Goal: Task Accomplishment & Management: Use online tool/utility

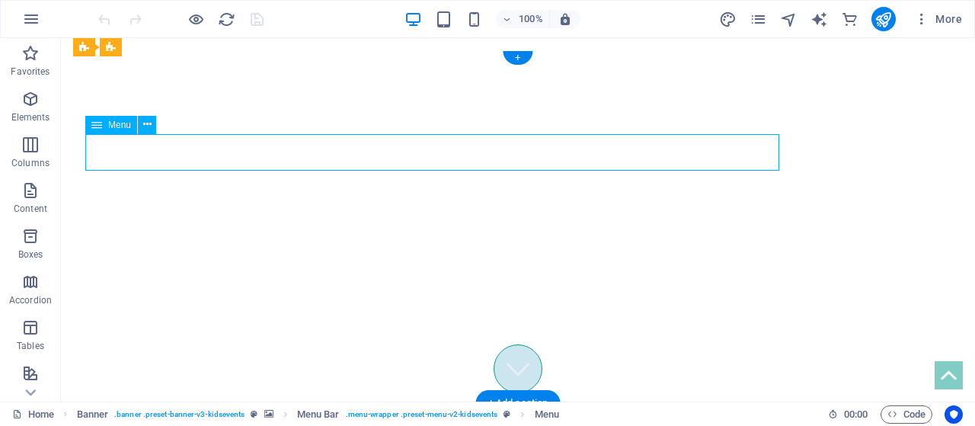
select select
select select "1"
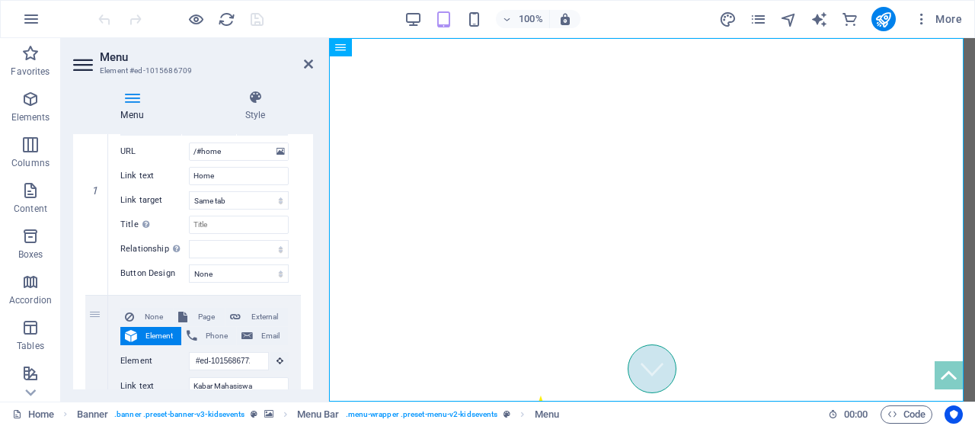
scroll to position [195, 0]
click at [219, 174] on input "Home" at bounding box center [239, 174] width 100 height 18
type input "H"
select select
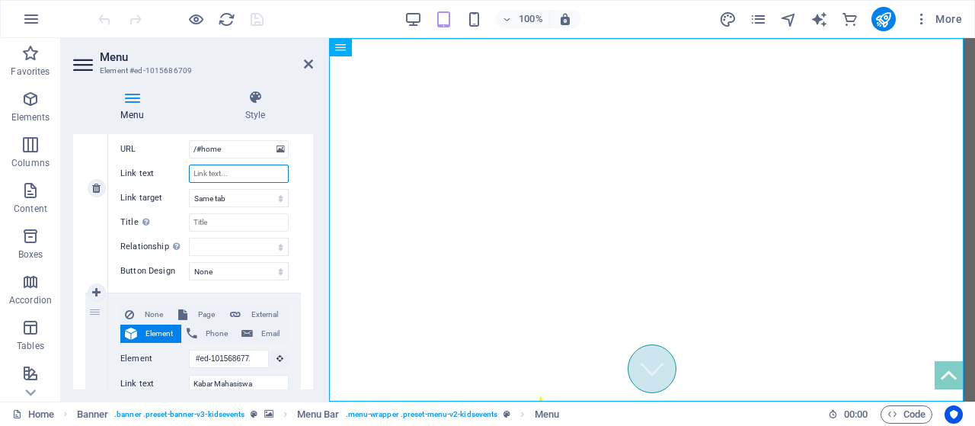
select select
type input "Men"
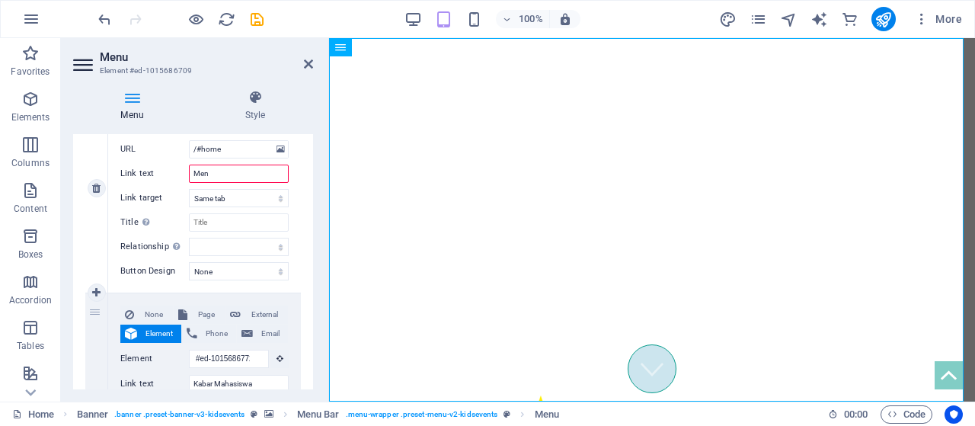
select select
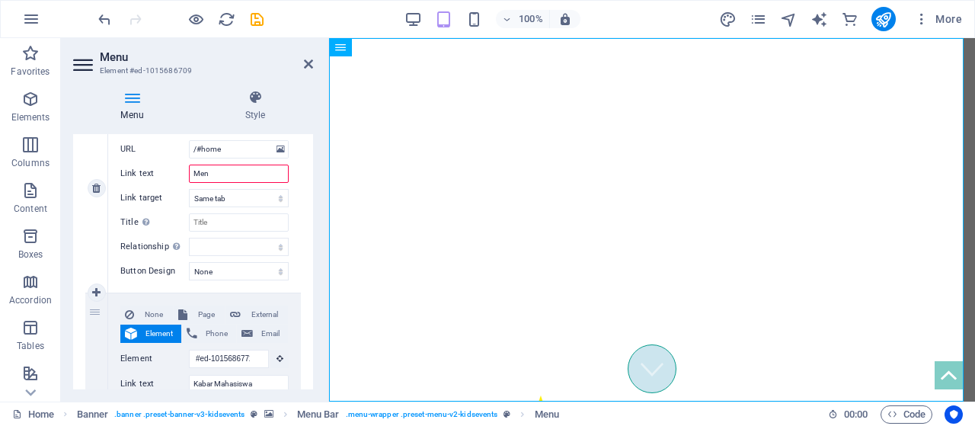
select select
type input "Menge"
select select
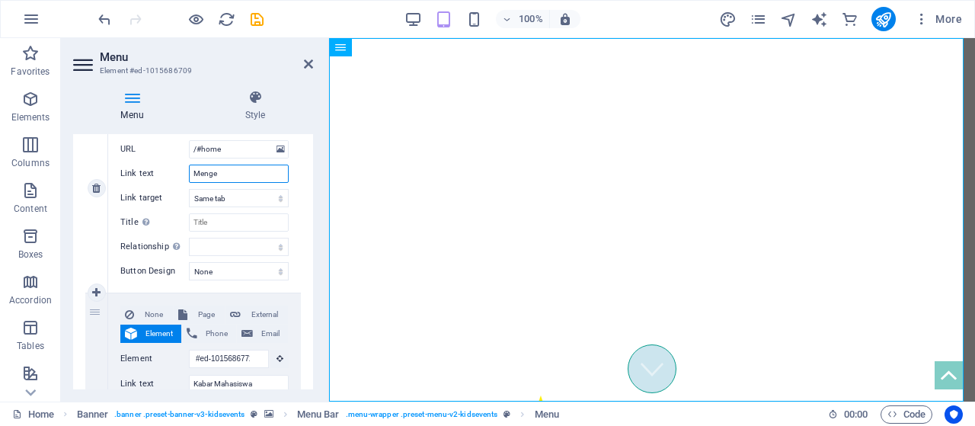
select select
type input "Mengenal"
select select
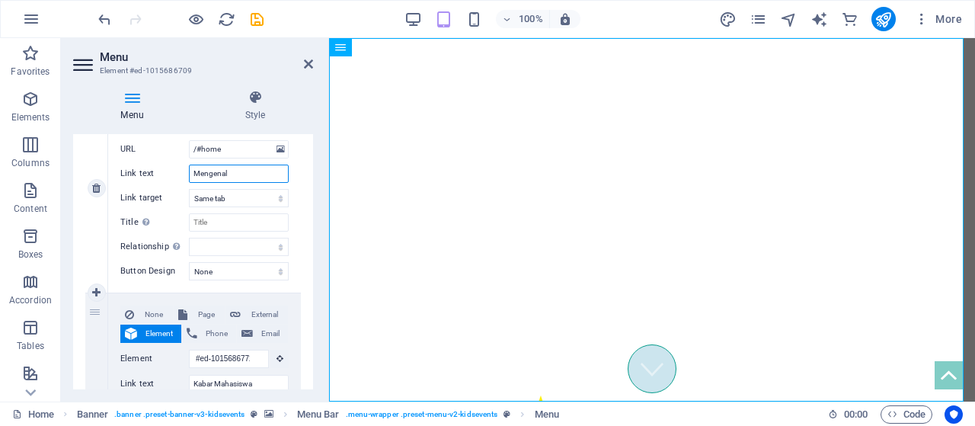
select select
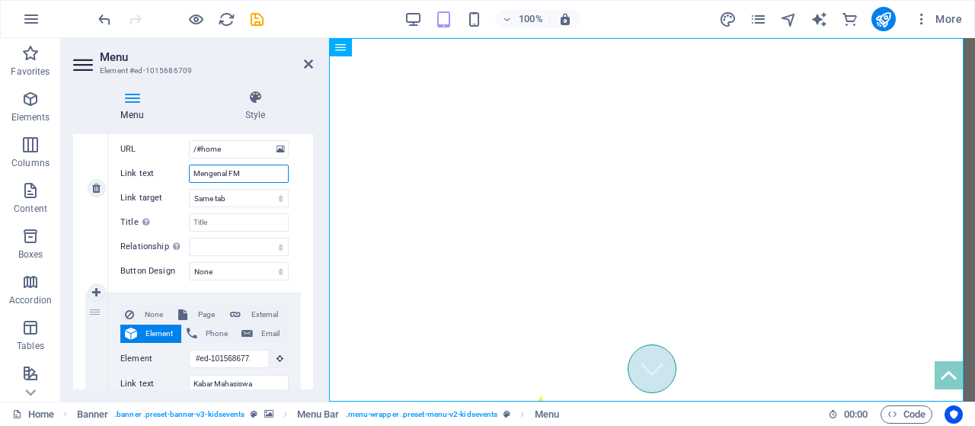
type input "Mengenal FMN"
select select
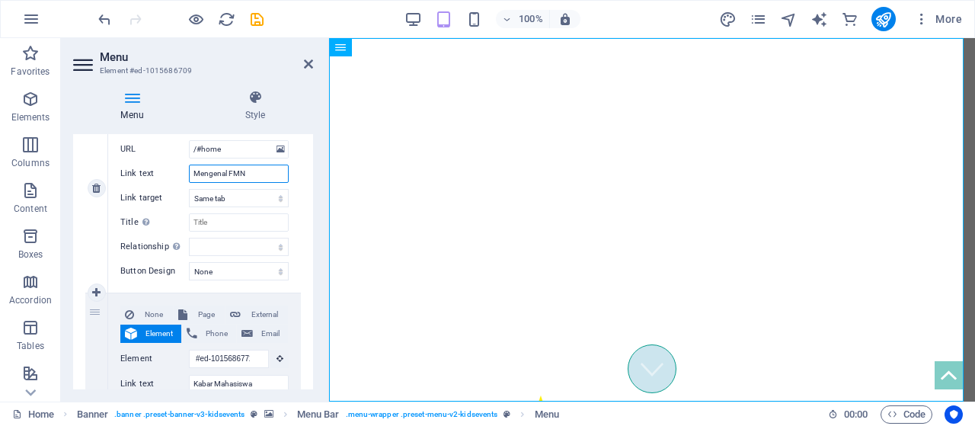
select select
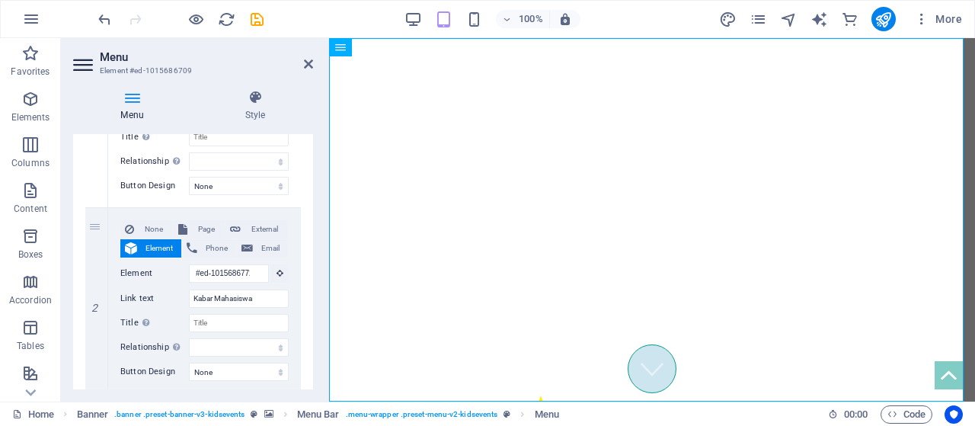
scroll to position [315, 0]
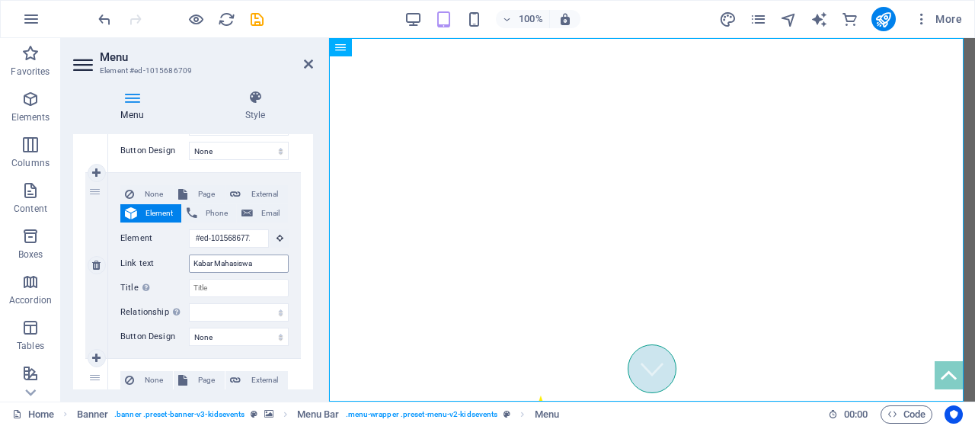
type input "Mengenal FMN"
click at [265, 265] on input "Kabar Mahasiswa" at bounding box center [239, 263] width 100 height 18
type input "Kabar"
select select
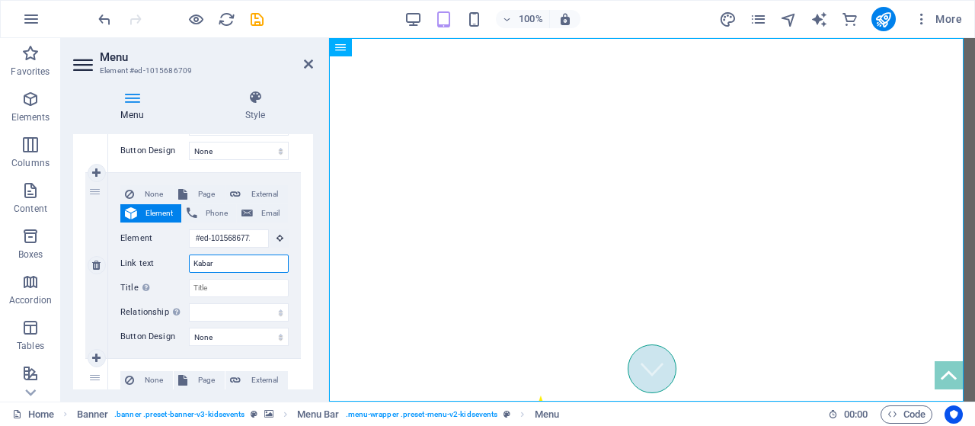
select select
type input "Kabar Pe"
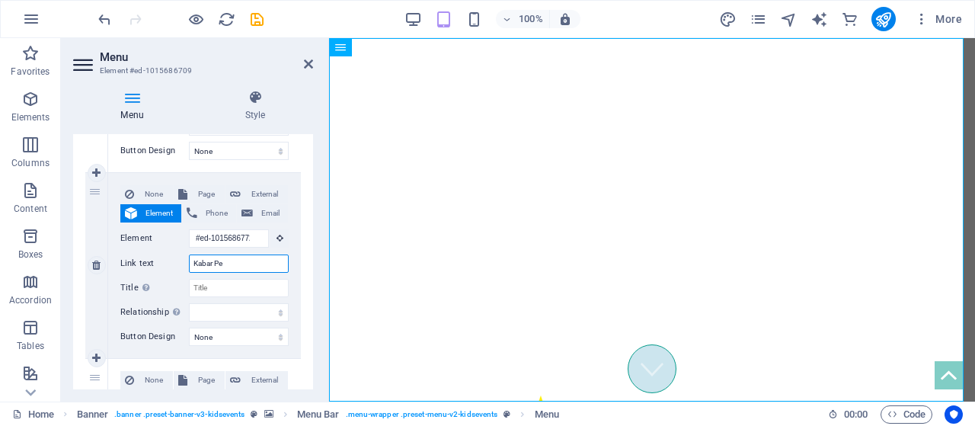
select select
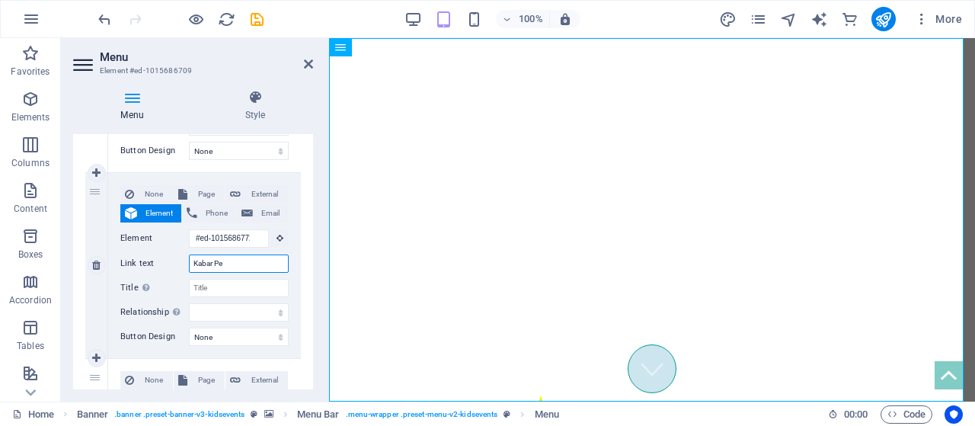
select select
type input "Kabar Perjuangan"
select select
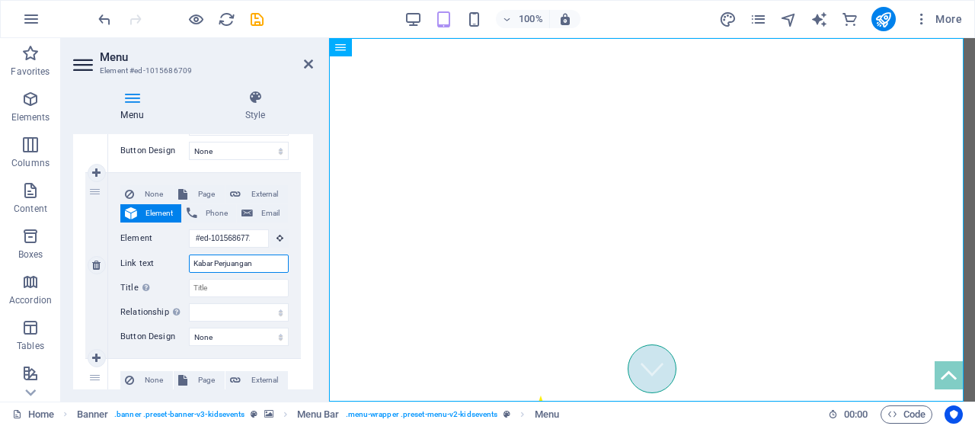
select select
type input "Kabar Per"
select select
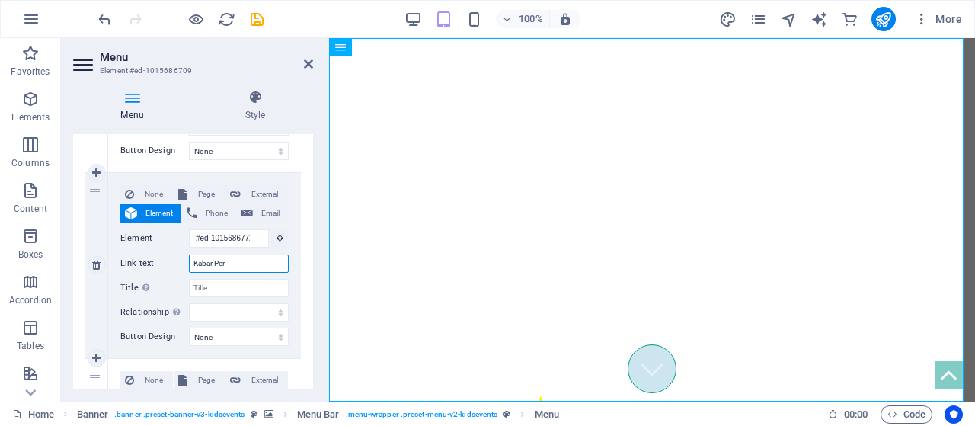
select select
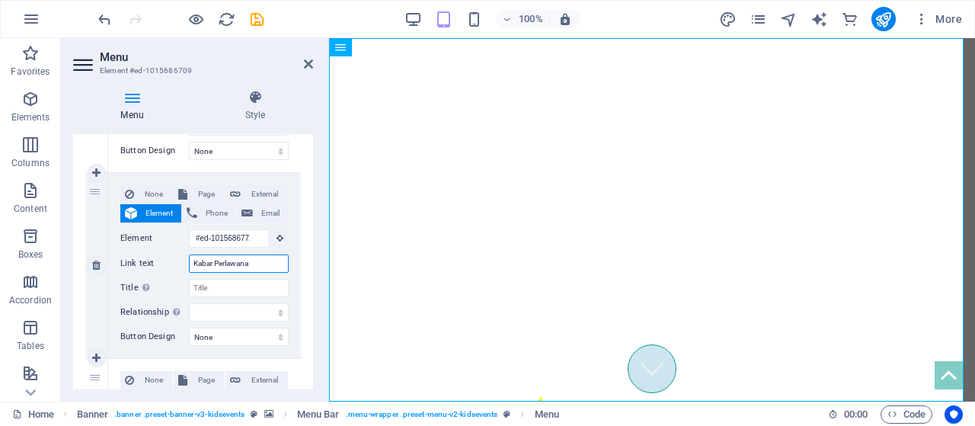
type input "Kabar Perlawanan"
select select
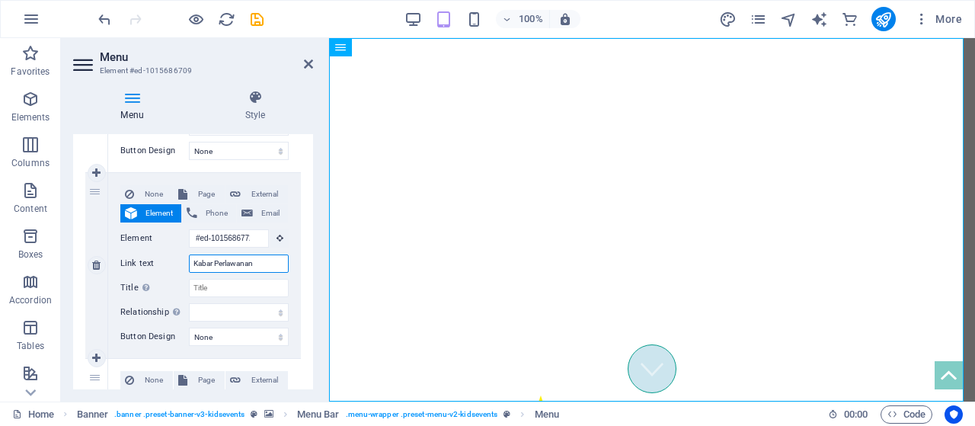
select select
type input "Kabar Perlawanan"
drag, startPoint x: 313, startPoint y: 238, endPoint x: 313, endPoint y: 254, distance: 15.2
click at [313, 254] on div "Menu Style Menu Auto Custom Create custom menu items for this menu. Recommended…" at bounding box center [193, 240] width 264 height 324
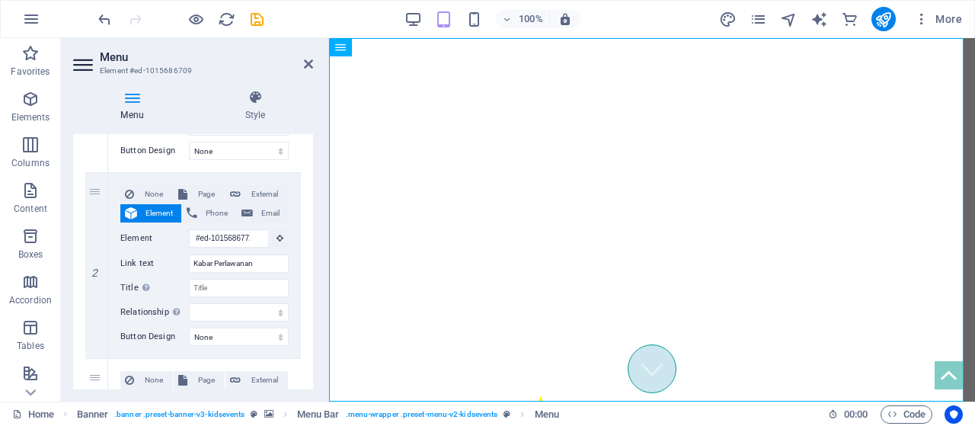
drag, startPoint x: 315, startPoint y: 237, endPoint x: 315, endPoint y: 254, distance: 16.8
click at [315, 254] on div "Menu Style Menu Auto Custom Create custom menu items for this menu. Recommended…" at bounding box center [193, 240] width 264 height 324
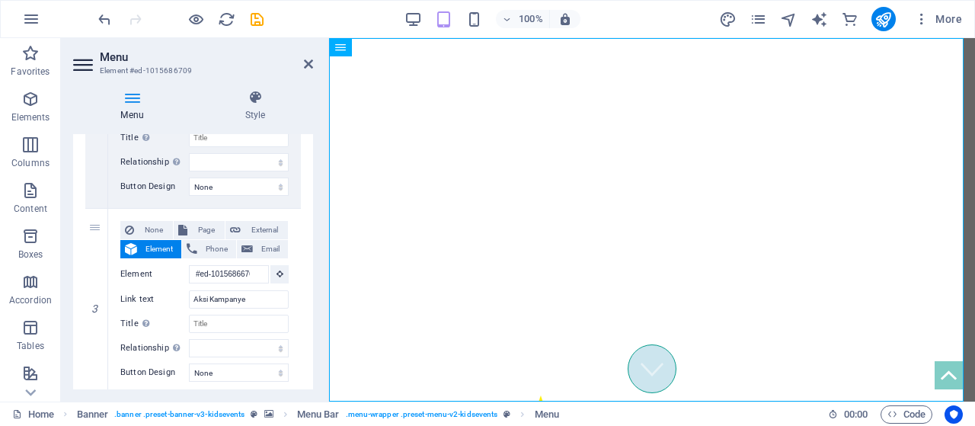
scroll to position [487, 0]
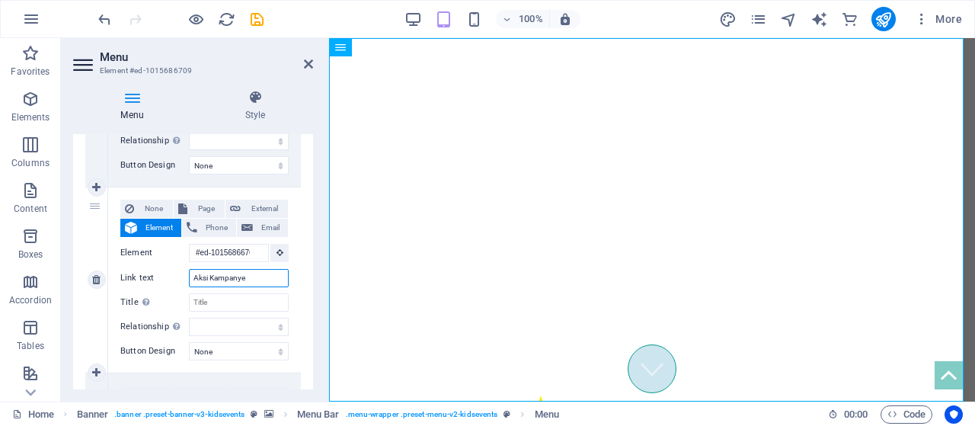
click at [248, 277] on input "Aksi Kampanye" at bounding box center [239, 278] width 100 height 18
type input "A"
type input "P"
select select
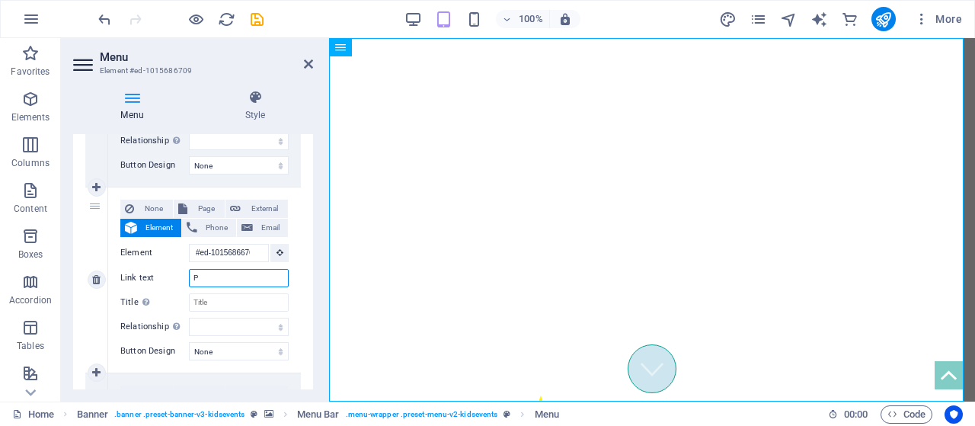
select select
type input "Politik"
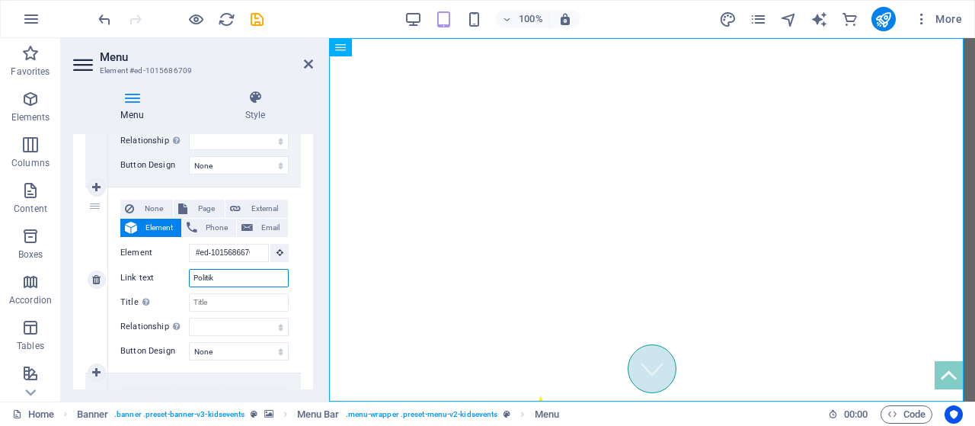
select select
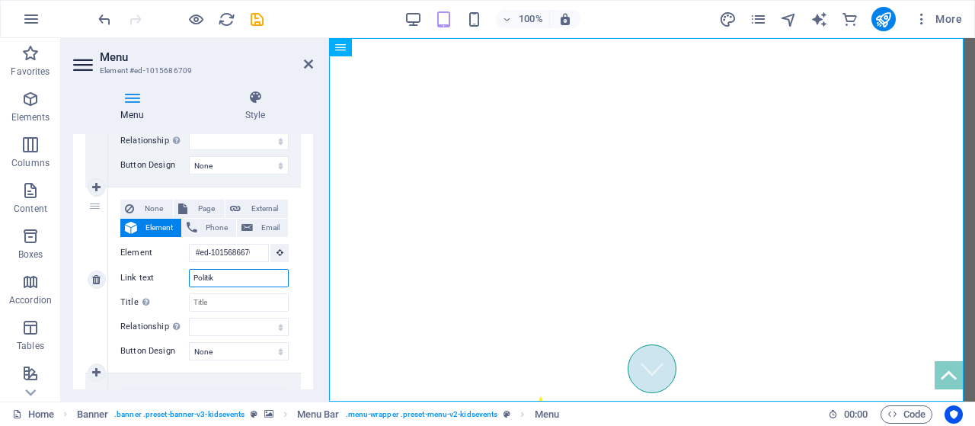
select select
type input "Politik Mahasiswa"
select select
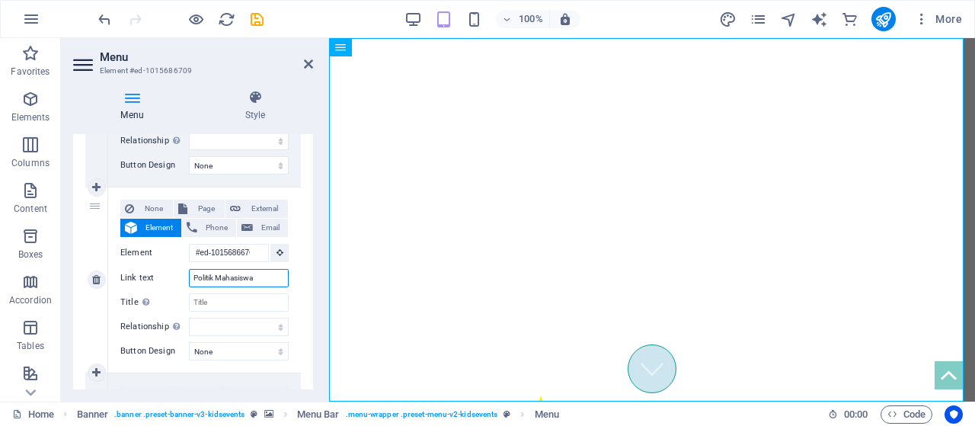
select select
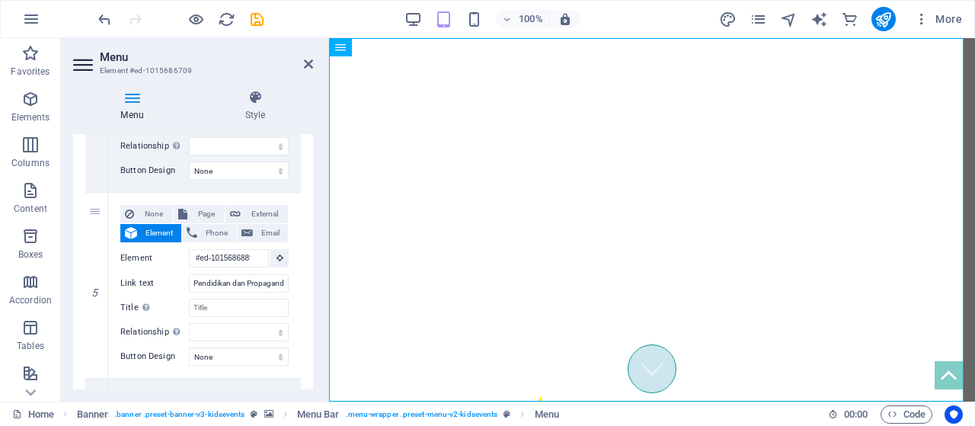
scroll to position [856, 0]
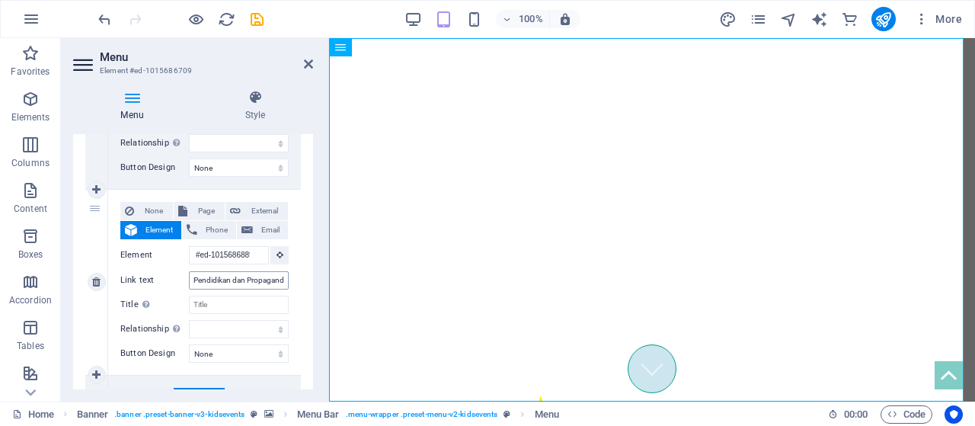
type input "Politik Mahasiswa"
click at [278, 281] on input "Pendidikan dan Propaganda" at bounding box center [239, 280] width 100 height 18
type input "Pendidikan dan Propagana"
select select
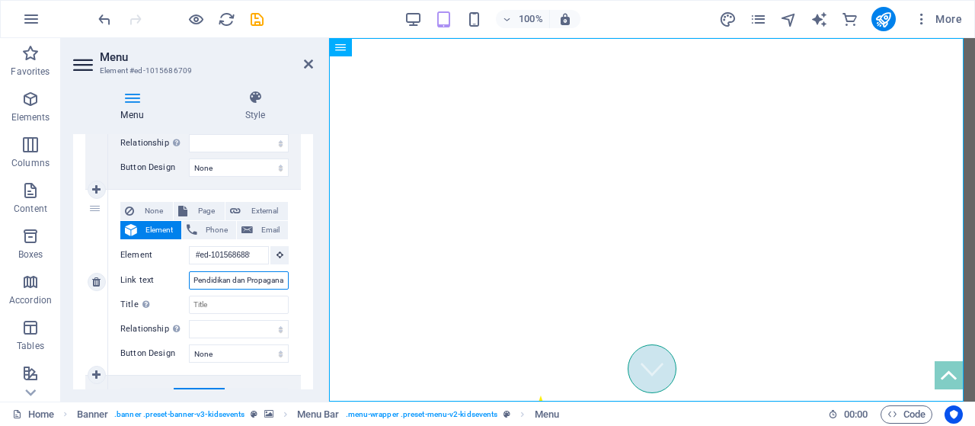
select select
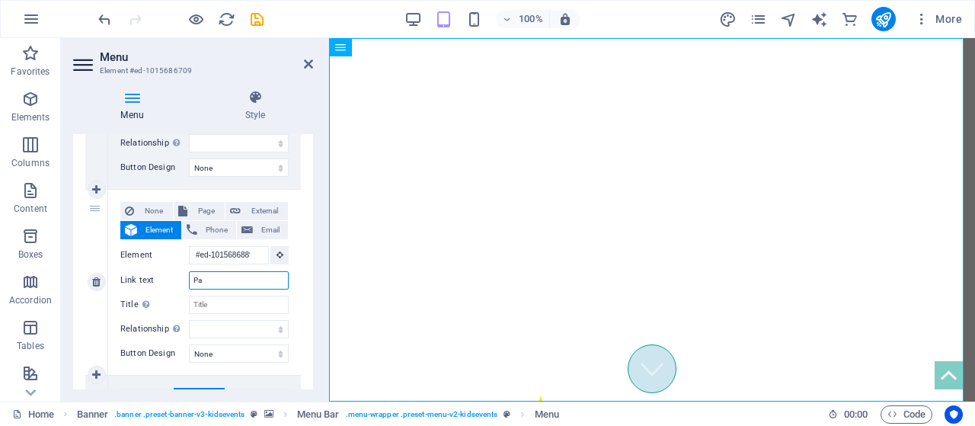
type input "a"
select select
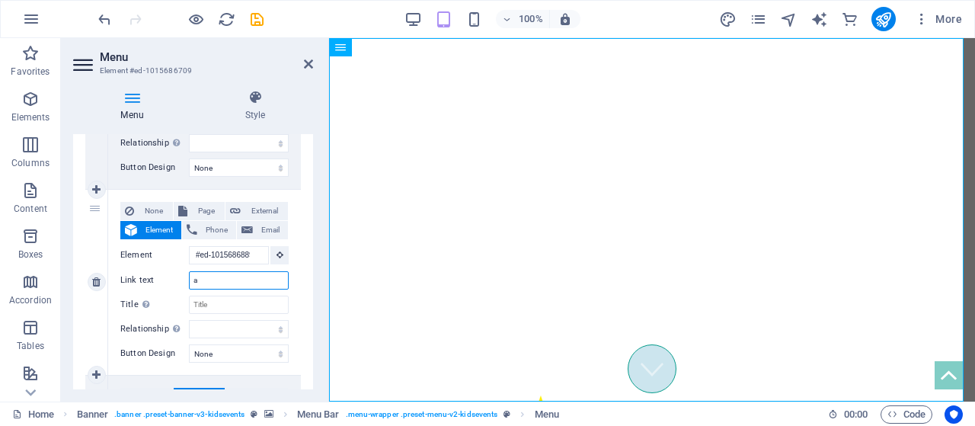
select select
type input "Ayo Gabunga"
select select
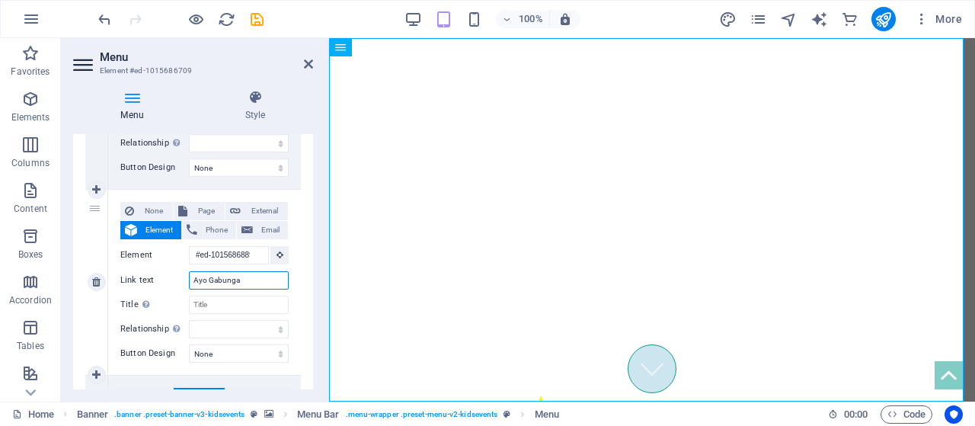
select select
click at [256, 280] on input "Ayo Gabunga" at bounding box center [239, 280] width 100 height 18
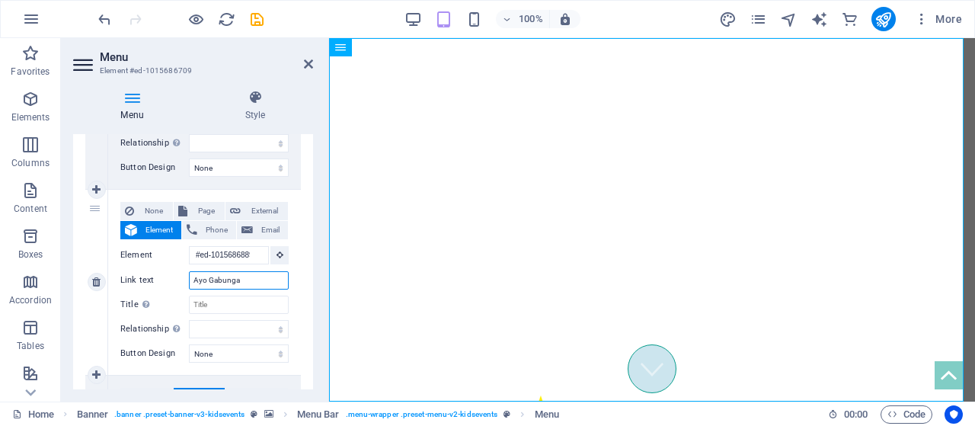
type input "Ayo Gabung"
select select
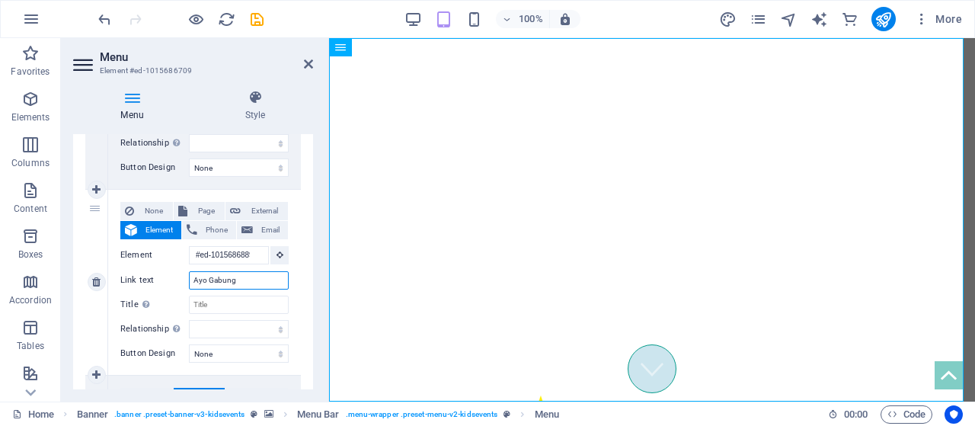
select select
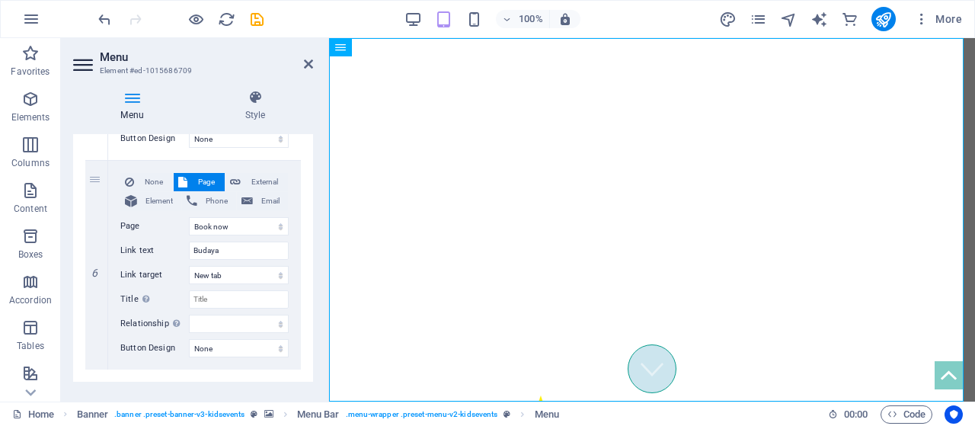
scroll to position [1082, 0]
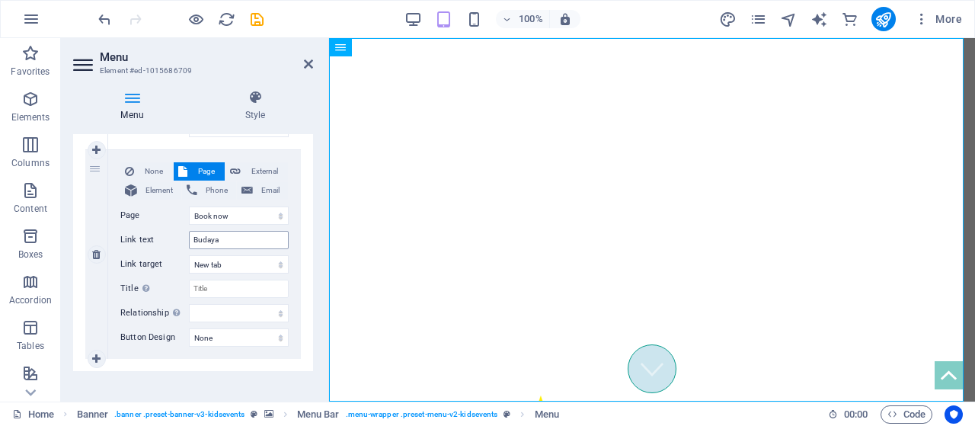
type input "Ayo Gabung"
click at [241, 236] on input "Budaya" at bounding box center [239, 240] width 100 height 18
type input "B"
select select
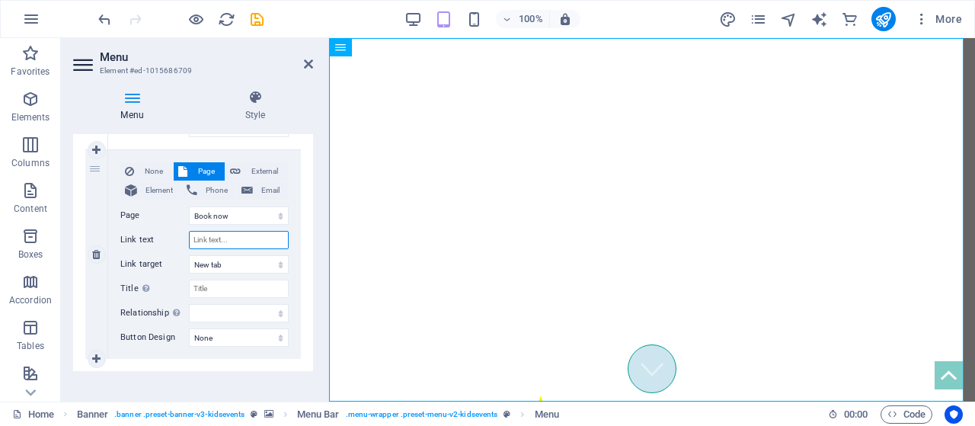
select select
type input "Donasi"
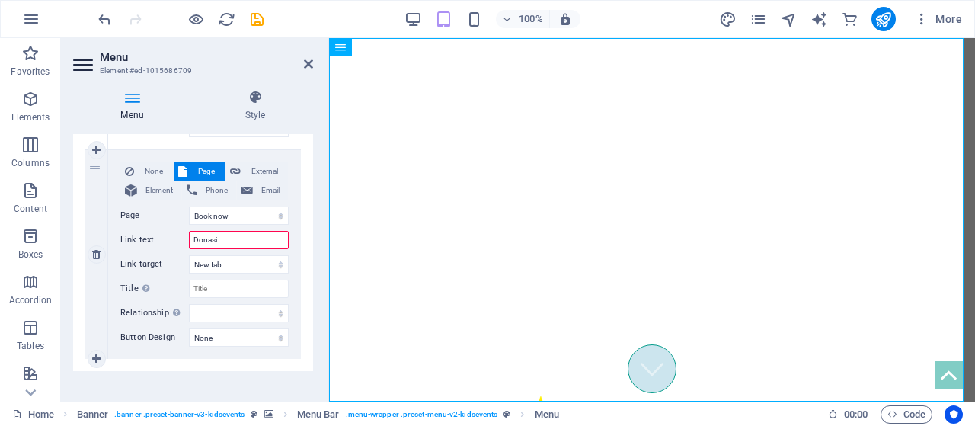
select select
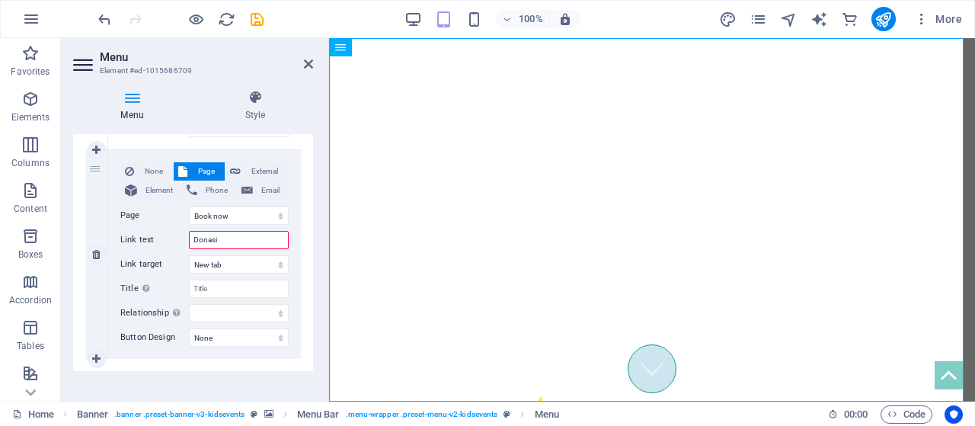
select select
type input "Donasi"
click at [254, 95] on icon at bounding box center [255, 97] width 116 height 15
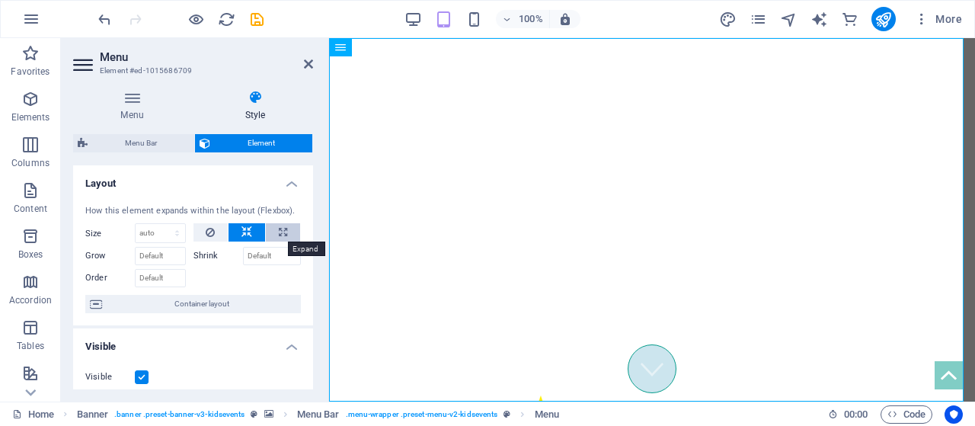
click at [285, 228] on button at bounding box center [283, 232] width 34 height 18
type input "100"
select select "%"
drag, startPoint x: 314, startPoint y: 203, endPoint x: 314, endPoint y: 233, distance: 29.7
click at [314, 233] on div "Menu Style Menu Auto Custom Create custom menu items for this menu. Recommended…" at bounding box center [193, 240] width 264 height 324
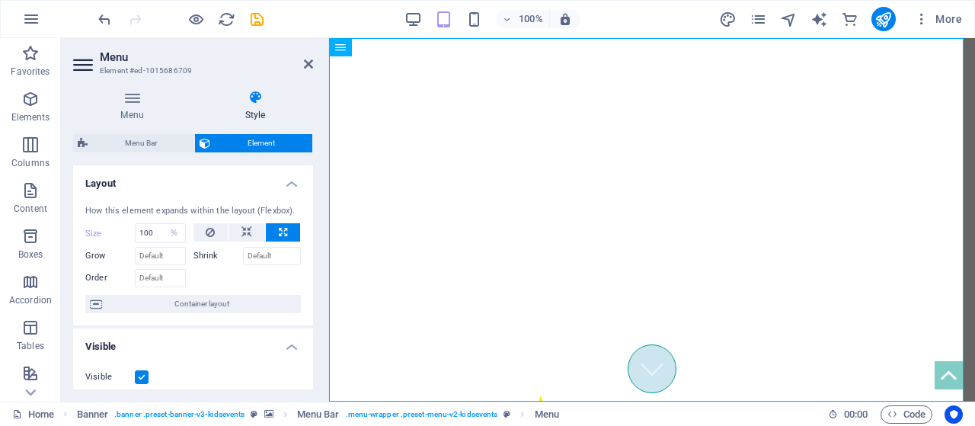
drag, startPoint x: 308, startPoint y: 225, endPoint x: 306, endPoint y: 270, distance: 45.0
click at [306, 270] on div "How this element expands within the layout (Flexbox). Size 100 Default auto px …" at bounding box center [193, 259] width 240 height 133
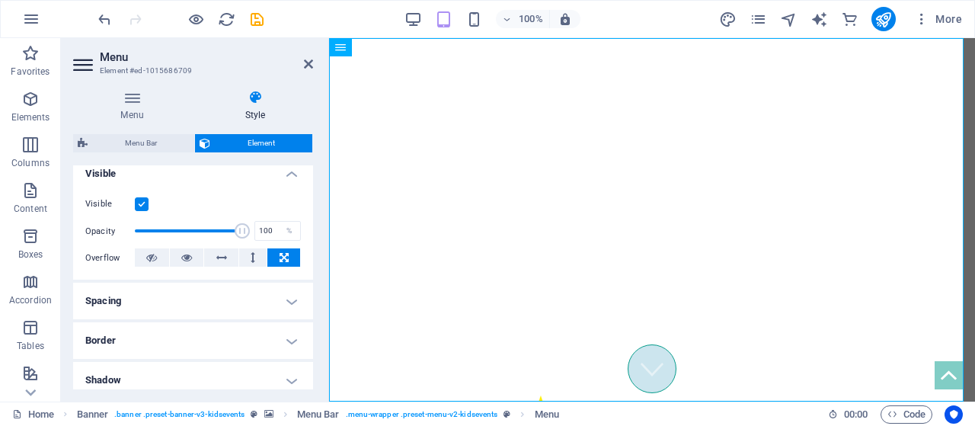
scroll to position [197, 0]
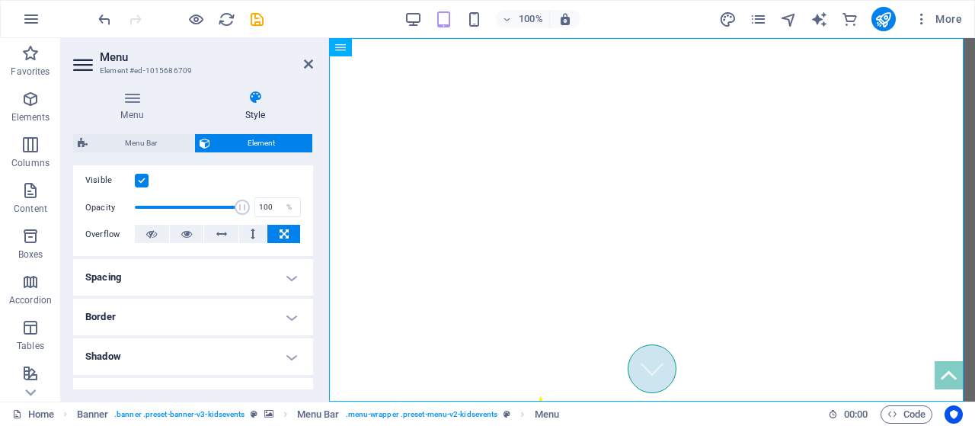
click at [289, 323] on h4 "Border" at bounding box center [193, 317] width 240 height 37
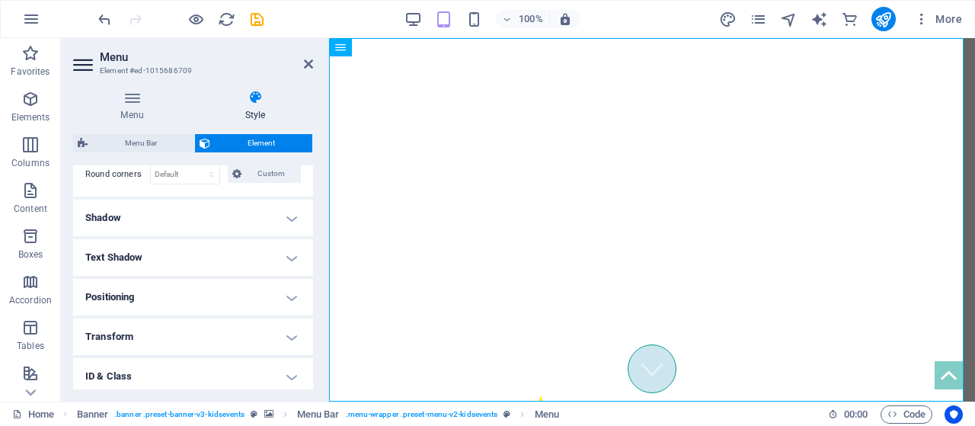
scroll to position [398, 0]
drag, startPoint x: 309, startPoint y: 320, endPoint x: 309, endPoint y: 341, distance: 21.3
click at [309, 341] on h4 "Transform" at bounding box center [193, 336] width 240 height 37
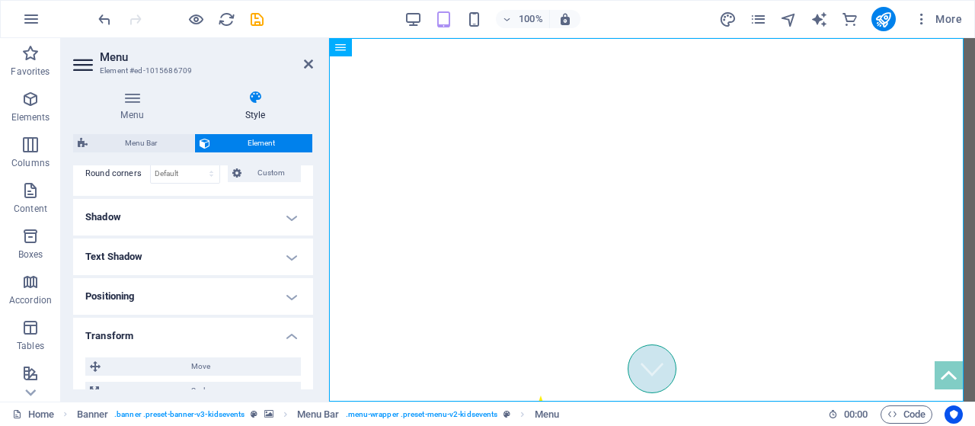
click at [309, 341] on h4 "Transform" at bounding box center [193, 331] width 240 height 27
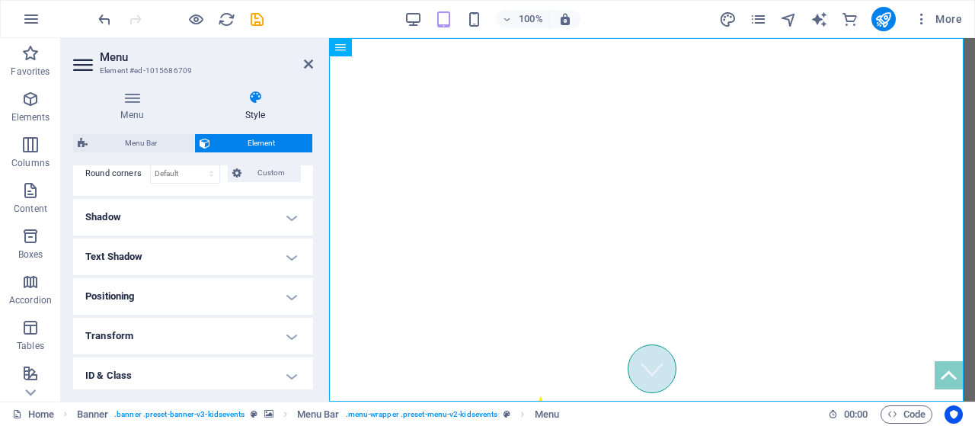
scroll to position [480, 0]
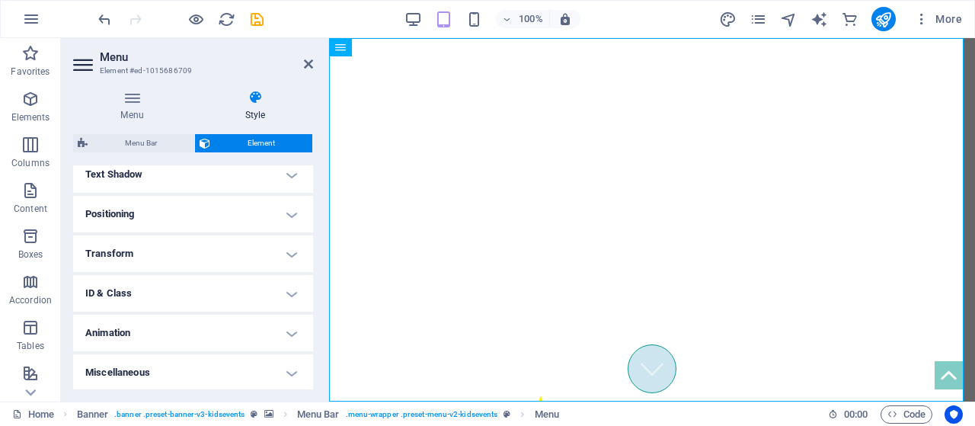
click at [294, 336] on h4 "Animation" at bounding box center [193, 333] width 240 height 37
click at [294, 336] on h4 "Animation" at bounding box center [193, 328] width 240 height 27
click at [295, 220] on h4 "Positioning" at bounding box center [193, 214] width 240 height 37
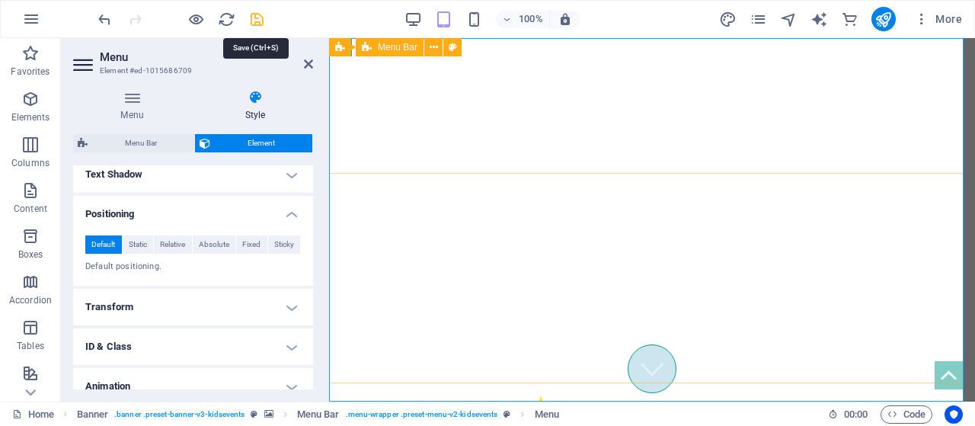
click at [259, 11] on icon "save" at bounding box center [257, 20] width 18 height 18
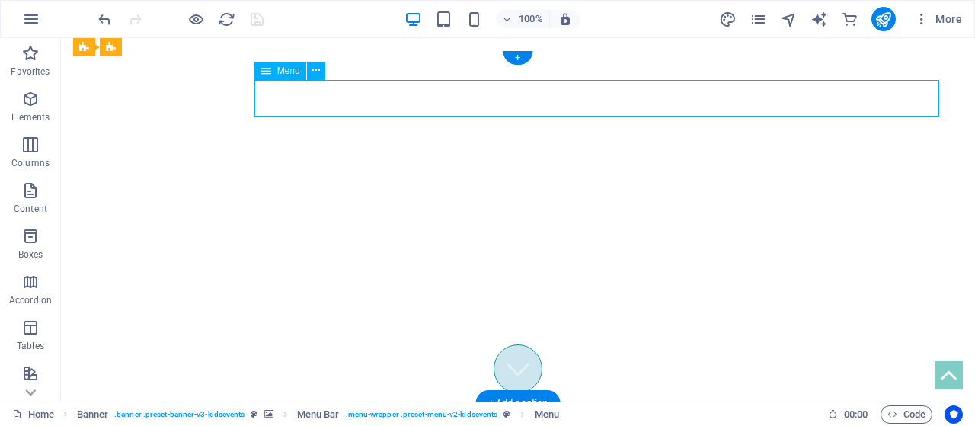
select select "%"
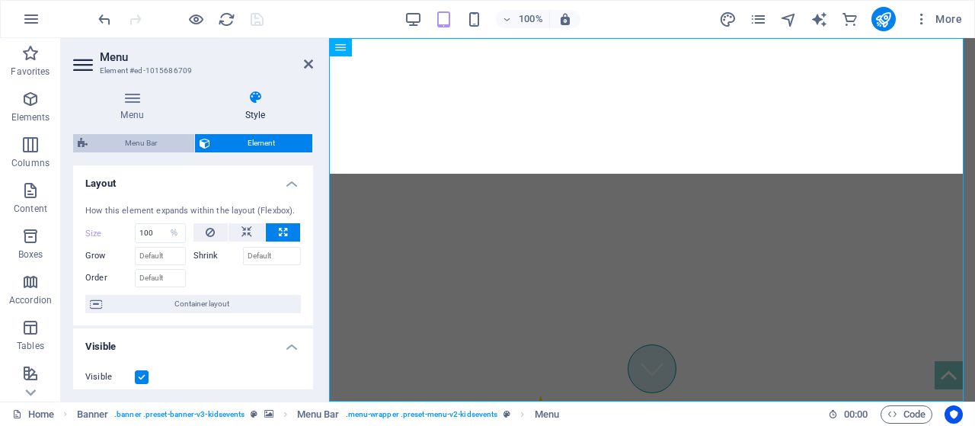
click at [176, 139] on span "Menu Bar" at bounding box center [141, 143] width 98 height 18
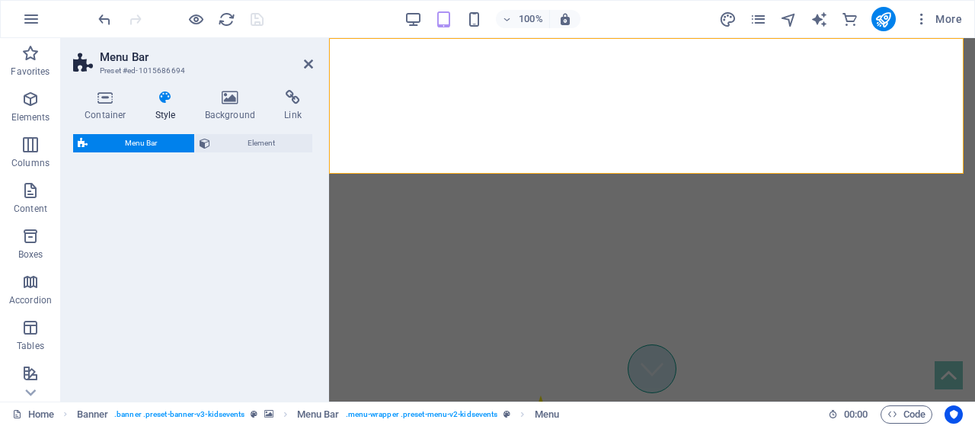
select select "rem"
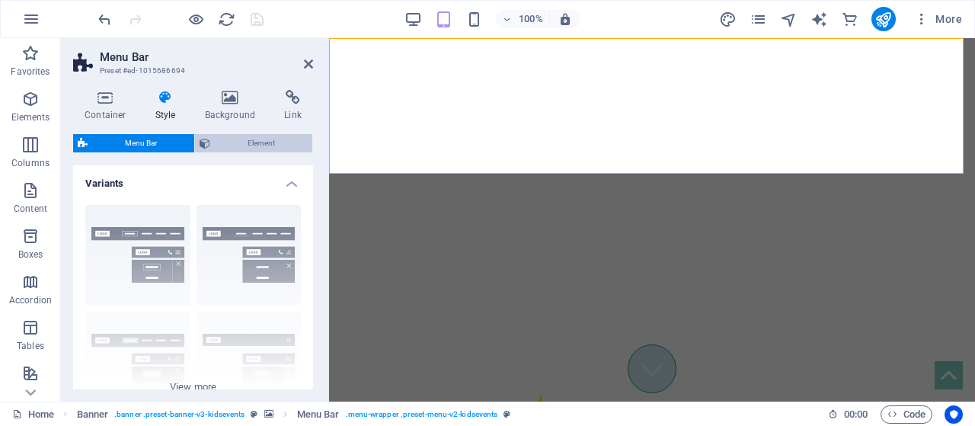
click at [219, 139] on span "Element" at bounding box center [261, 143] width 93 height 18
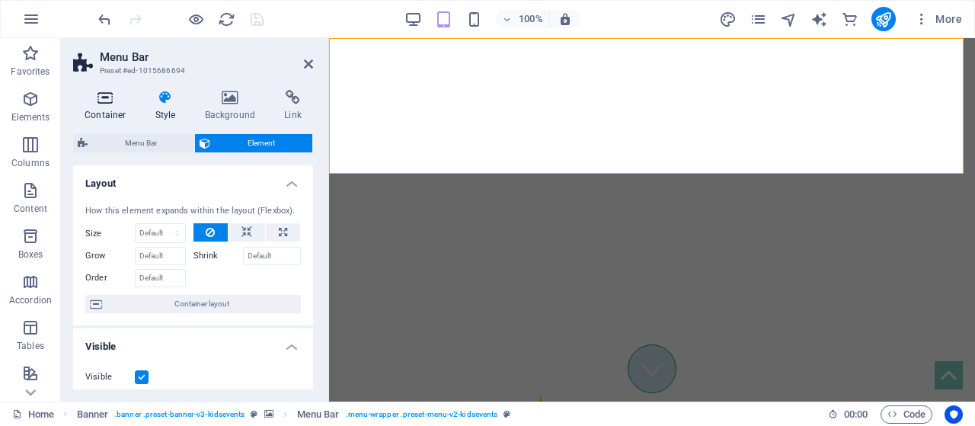
click at [104, 91] on icon at bounding box center [105, 97] width 65 height 15
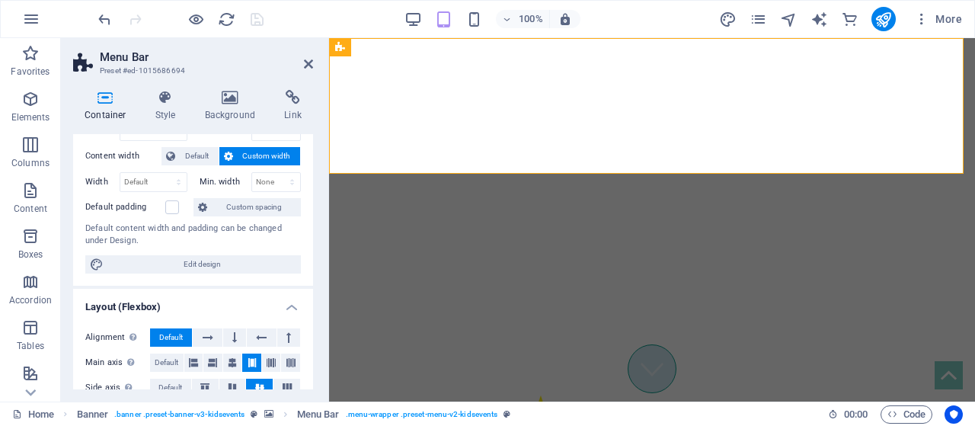
scroll to position [0, 0]
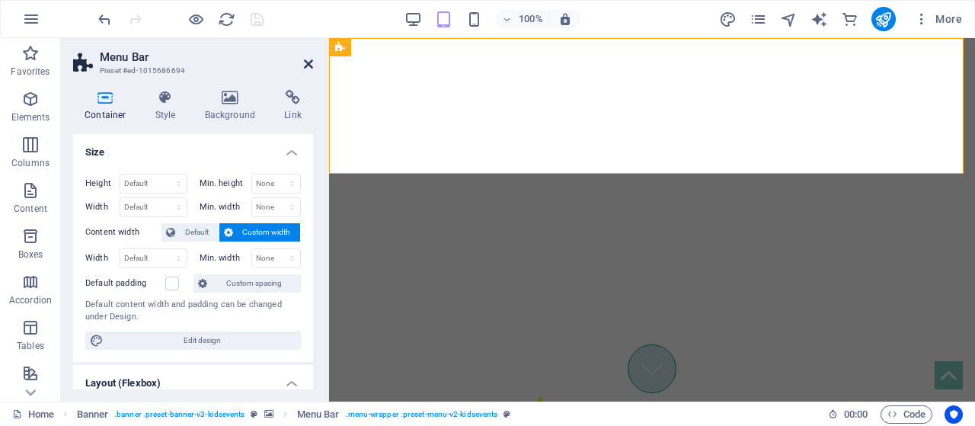
click at [311, 66] on icon at bounding box center [308, 64] width 9 height 12
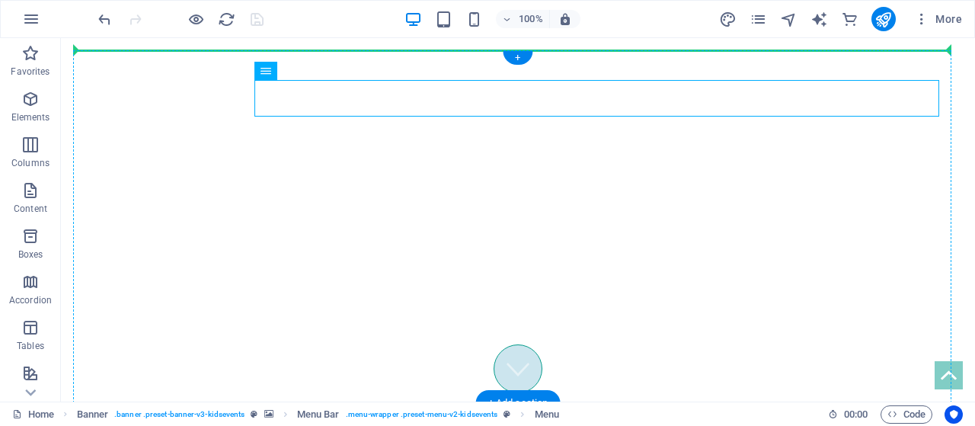
drag, startPoint x: 437, startPoint y: 86, endPoint x: 437, endPoint y: 121, distance: 35.0
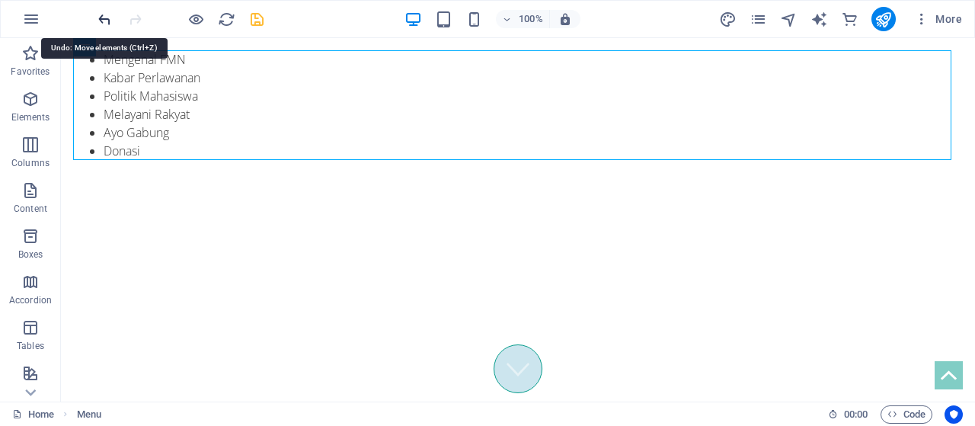
click at [107, 17] on icon "undo" at bounding box center [105, 20] width 18 height 18
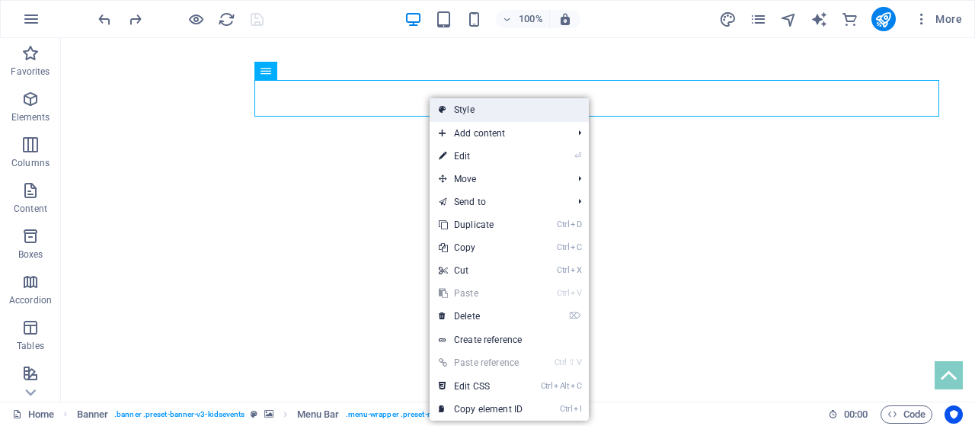
click at [530, 107] on link "Style" at bounding box center [509, 109] width 159 height 23
select select "rem"
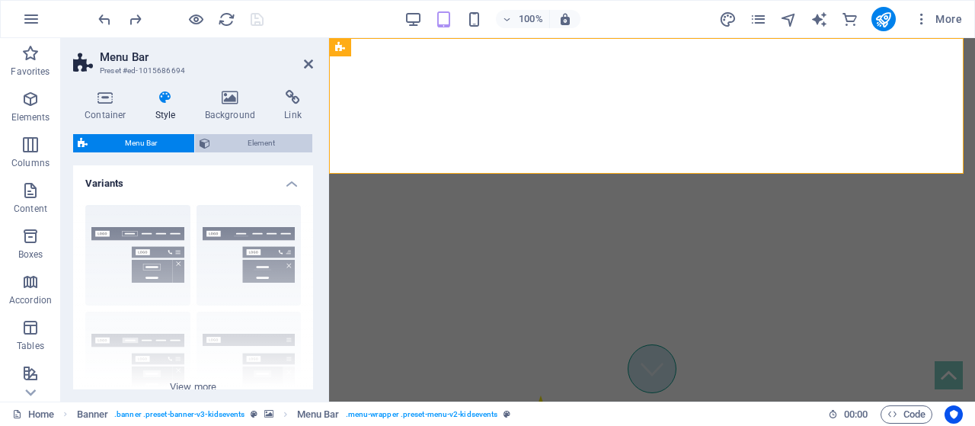
click at [256, 149] on span "Element" at bounding box center [261, 143] width 93 height 18
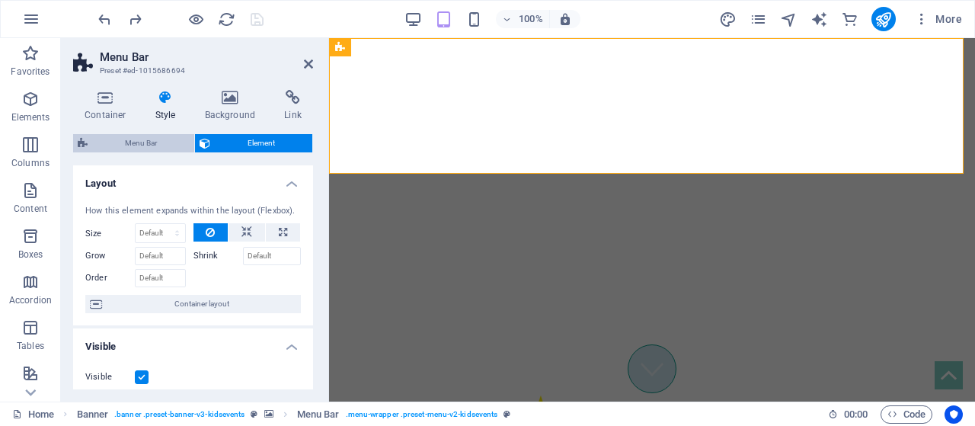
click at [158, 143] on span "Menu Bar" at bounding box center [141, 143] width 98 height 18
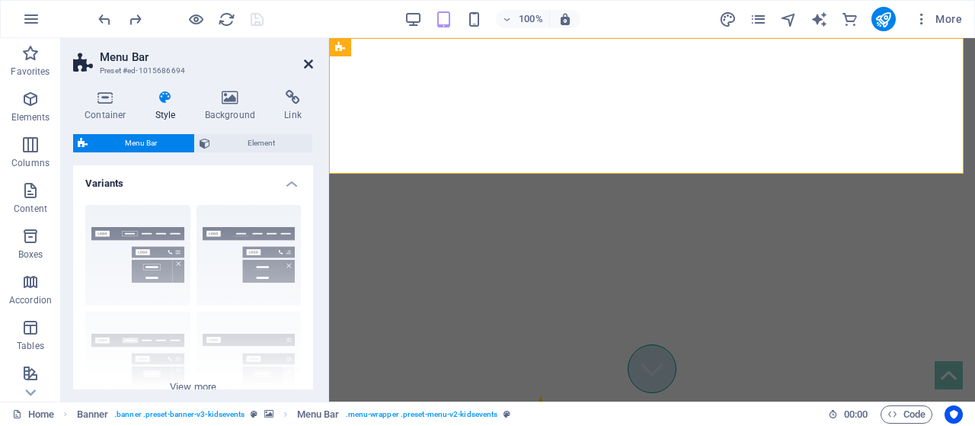
click at [312, 66] on icon at bounding box center [308, 64] width 9 height 12
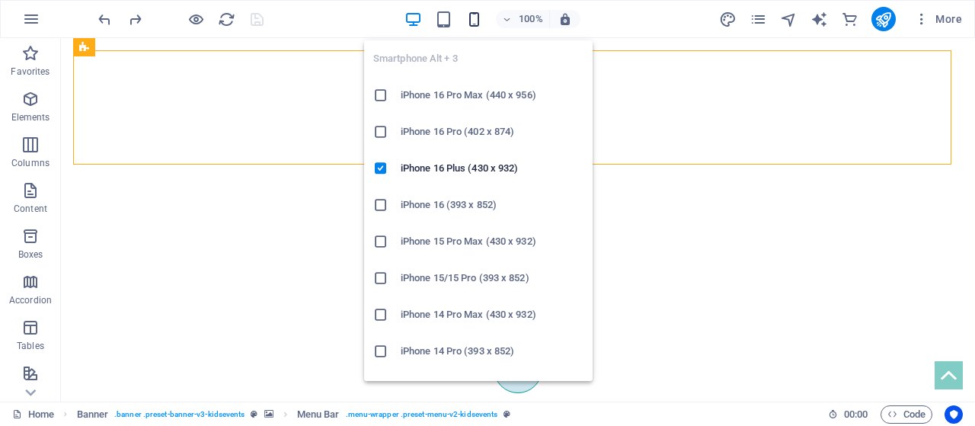
click at [474, 22] on icon "button" at bounding box center [474, 20] width 18 height 18
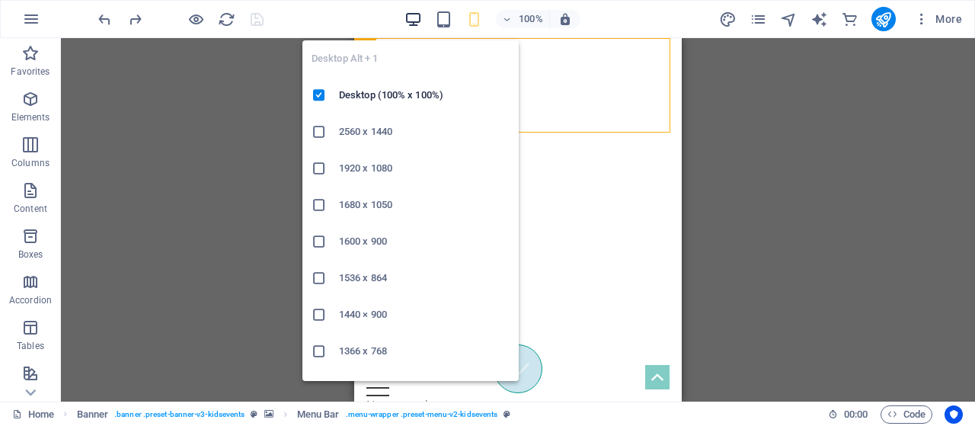
click at [414, 22] on icon "button" at bounding box center [414, 20] width 18 height 18
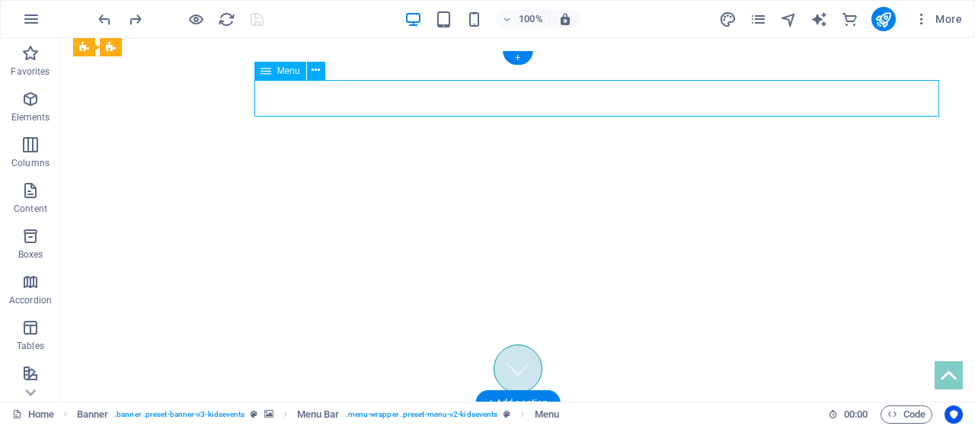
select select "%"
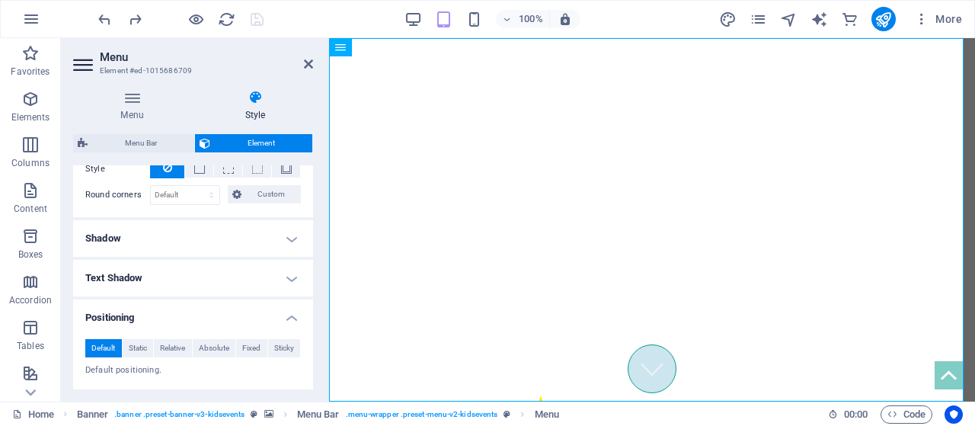
scroll to position [382, 0]
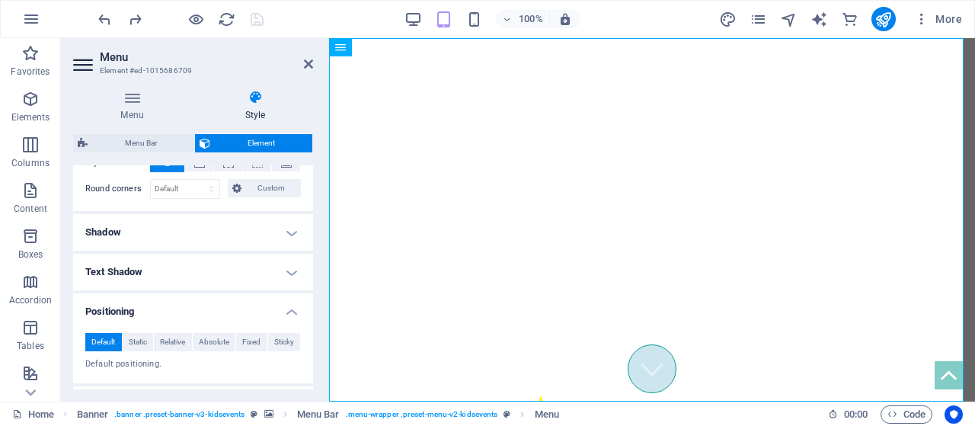
click at [300, 276] on h4 "Text Shadow" at bounding box center [193, 272] width 240 height 37
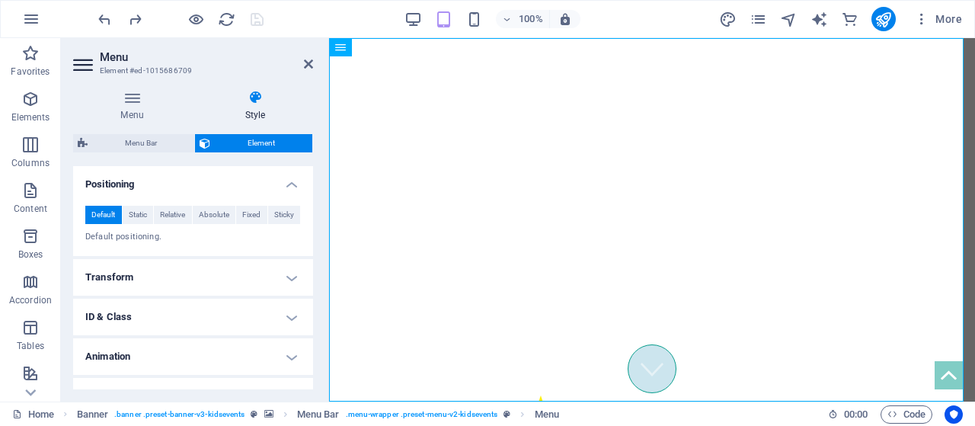
scroll to position [567, 0]
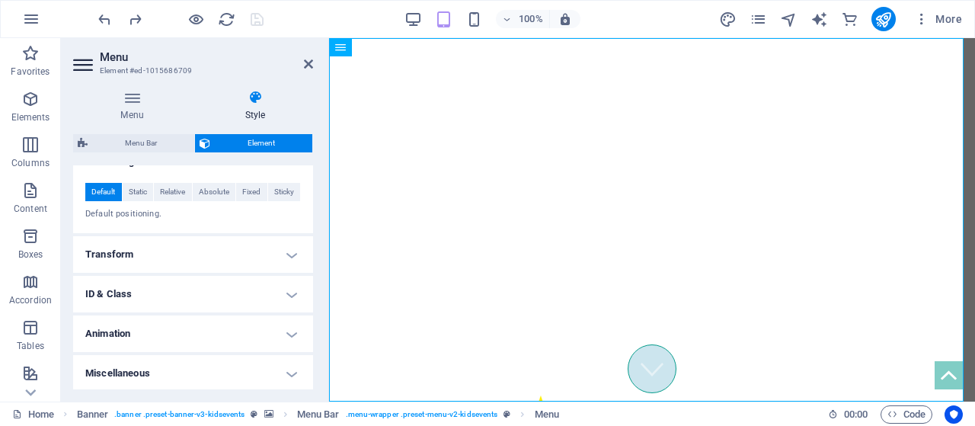
click at [283, 259] on h4 "Transform" at bounding box center [193, 254] width 240 height 37
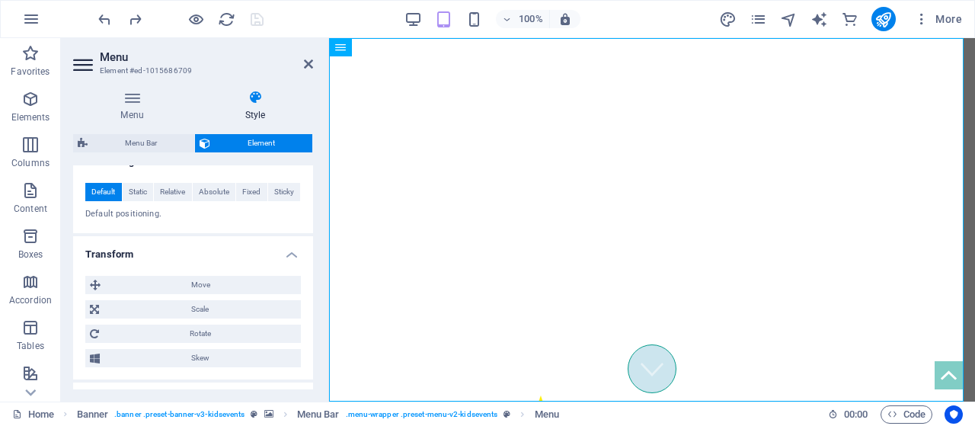
scroll to position [673, 0]
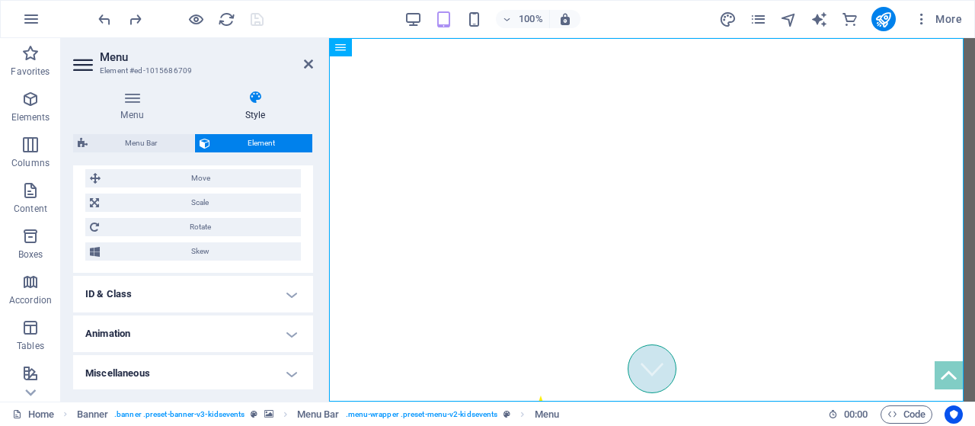
click at [295, 309] on h4 "ID & Class" at bounding box center [193, 294] width 240 height 37
click at [306, 72] on header "Menu Element #ed-1015686709" at bounding box center [193, 58] width 240 height 40
click at [308, 68] on icon at bounding box center [308, 64] width 9 height 12
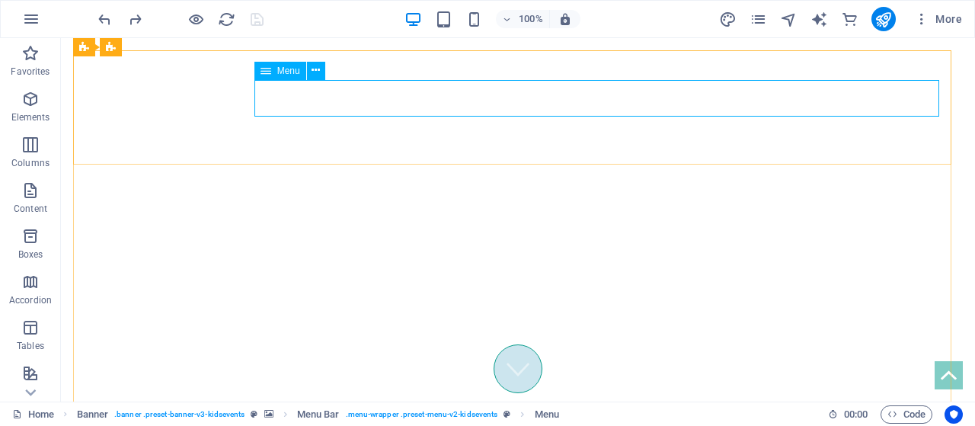
click at [289, 73] on span "Menu" at bounding box center [288, 70] width 23 height 9
select select "%"
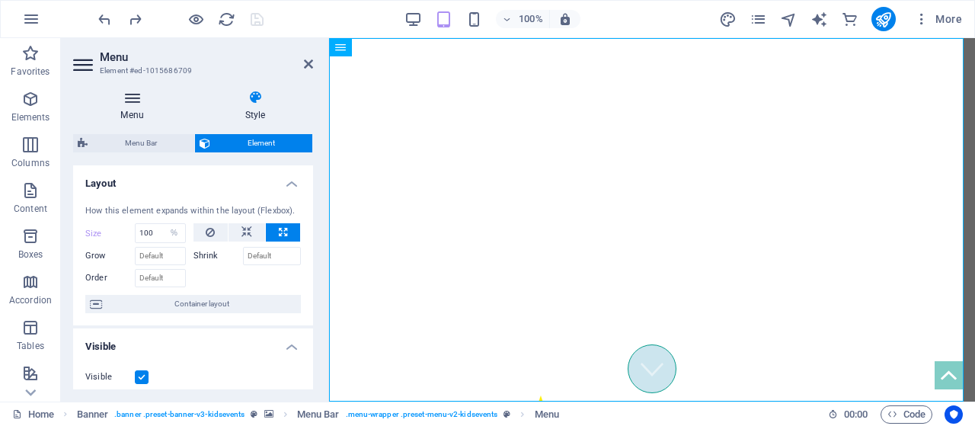
click at [142, 113] on h4 "Menu" at bounding box center [135, 106] width 124 height 32
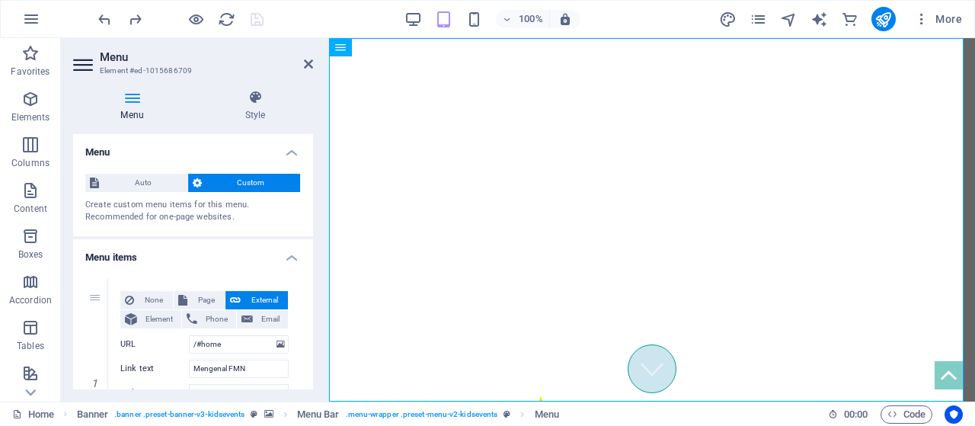
drag, startPoint x: 313, startPoint y: 173, endPoint x: 313, endPoint y: 194, distance: 21.3
click at [313, 194] on div "Menu Style Menu Auto Custom Create custom menu items for this menu. Recommended…" at bounding box center [193, 240] width 264 height 324
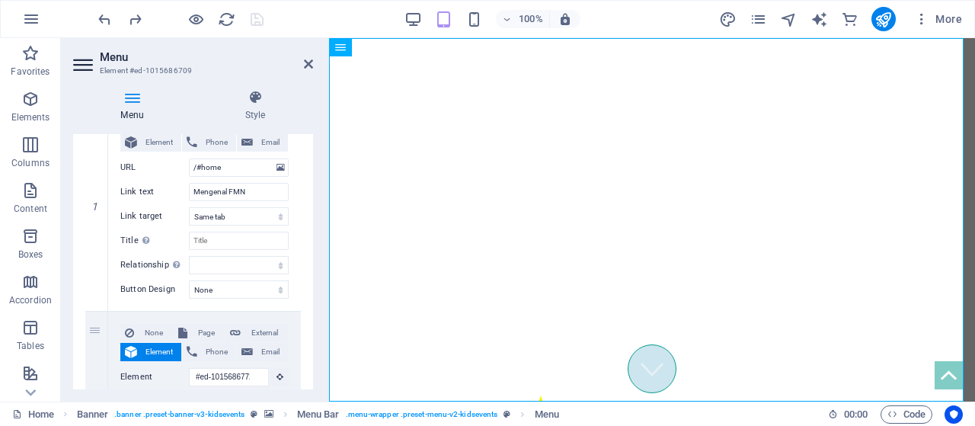
scroll to position [179, 0]
click at [302, 59] on h2 "Menu" at bounding box center [206, 57] width 213 height 14
click at [308, 59] on icon at bounding box center [308, 64] width 9 height 12
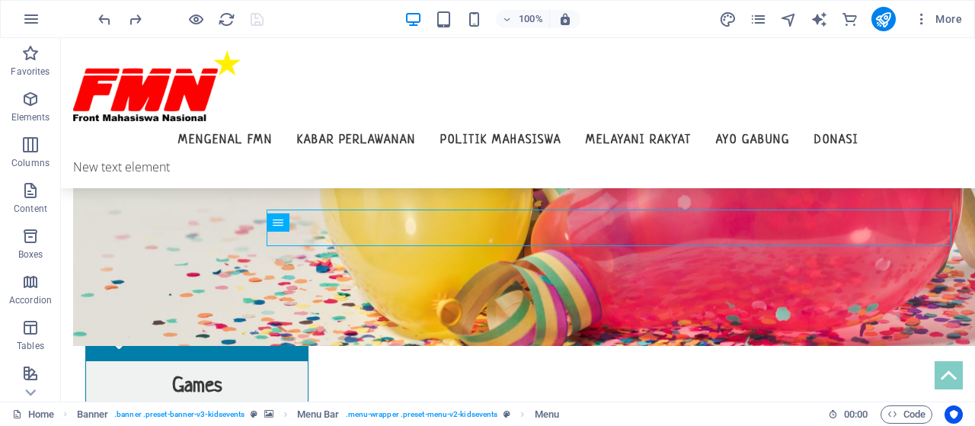
scroll to position [654, 0]
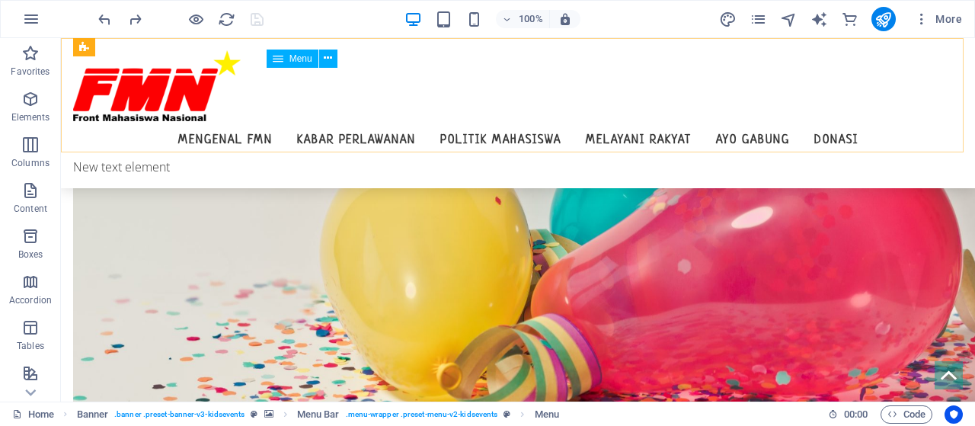
click at [303, 121] on nav "Mengenal FMN Kabar Perlawanan Politik Mahasiswa Melayani Rakyat Ayo Gabung Dona…" at bounding box center [518, 139] width 890 height 37
click at [347, 121] on nav "Mengenal FMN Kabar Perlawanan Politik Mahasiswa Melayani Rakyat Ayo Gabung Dona…" at bounding box center [518, 139] width 890 height 37
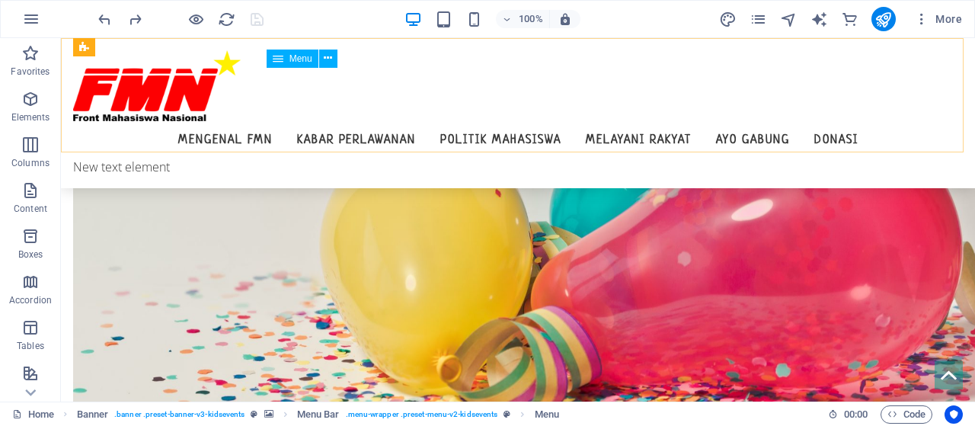
select select
select select "1"
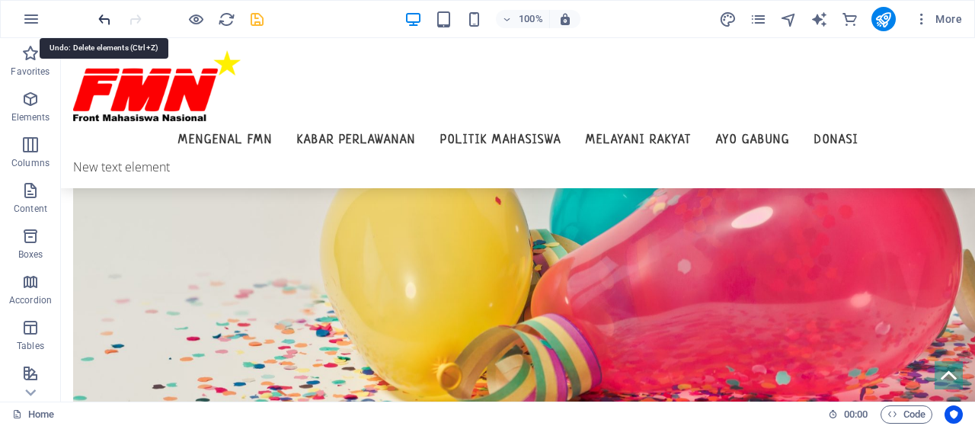
click at [103, 15] on icon "undo" at bounding box center [105, 20] width 18 height 18
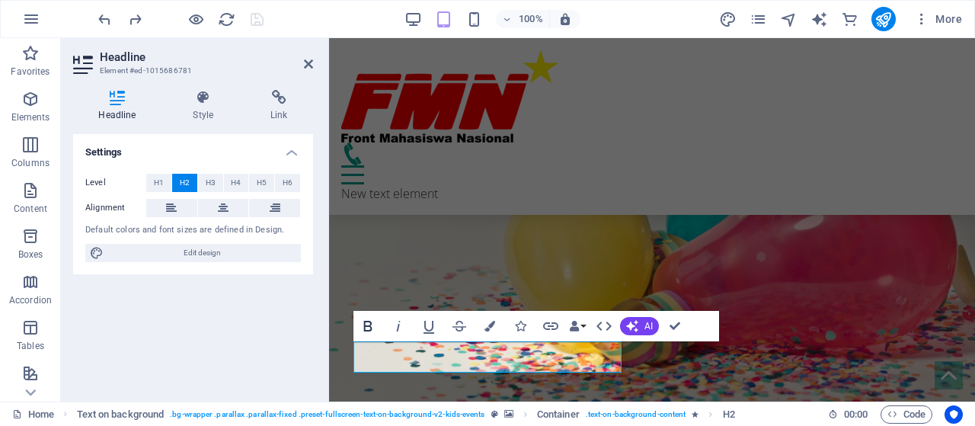
click at [371, 325] on icon "button" at bounding box center [368, 326] width 18 height 18
drag, startPoint x: 461, startPoint y: 360, endPoint x: 358, endPoint y: 356, distance: 102.9
click at [366, 331] on icon "button" at bounding box center [368, 326] width 18 height 18
click at [396, 329] on icon "button" at bounding box center [398, 326] width 18 height 18
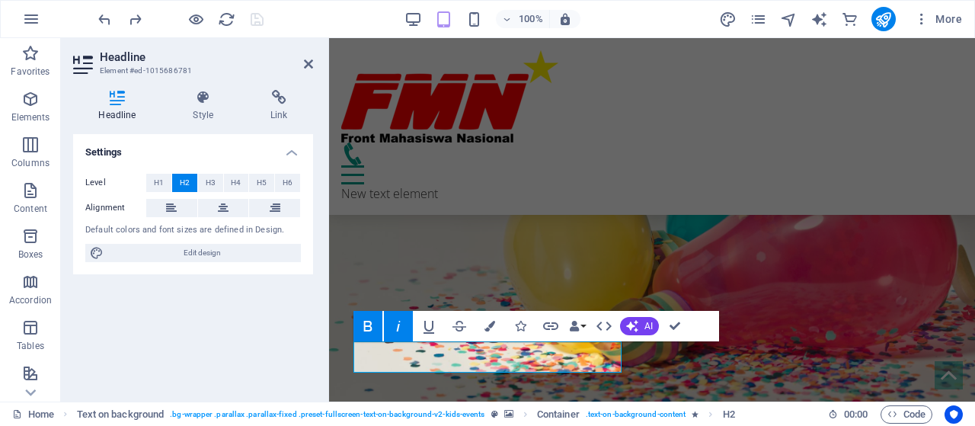
click at [396, 329] on icon "button" at bounding box center [398, 326] width 18 height 18
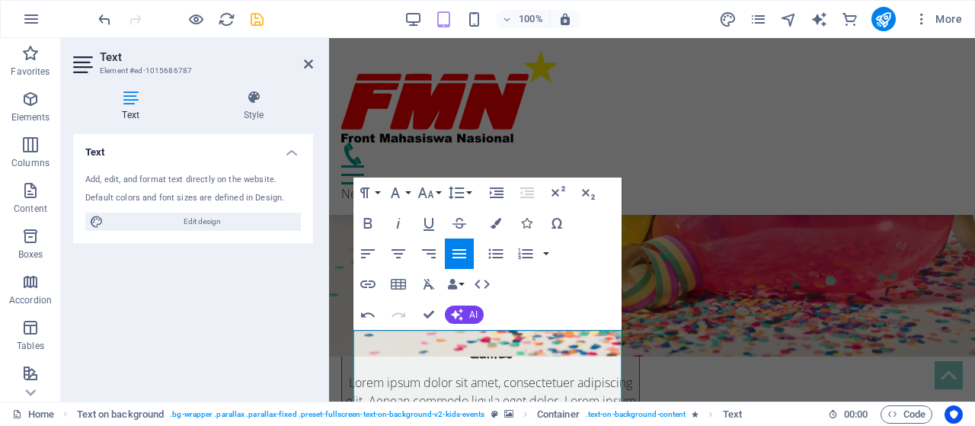
scroll to position [727, 0]
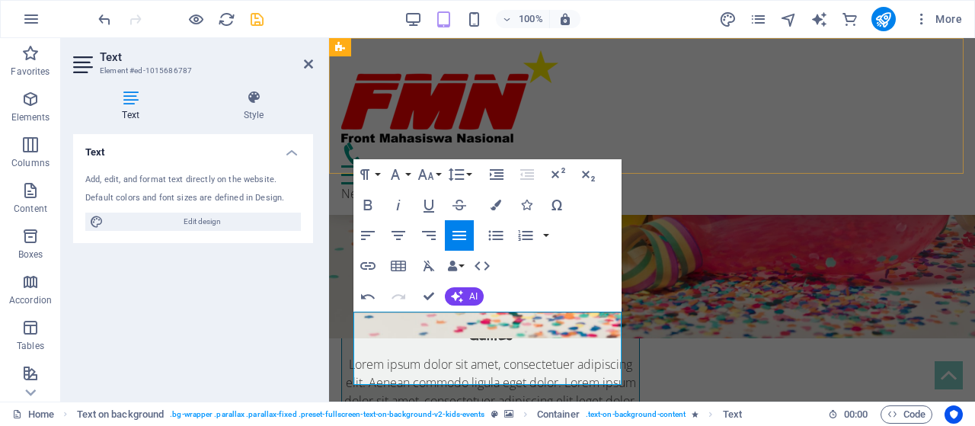
click at [657, 161] on div "Menu Mengenal FMN Kabar Perlawanan Politik Mahasiswa Melayani Rakyat Ayo Gabung…" at bounding box center [652, 126] width 646 height 177
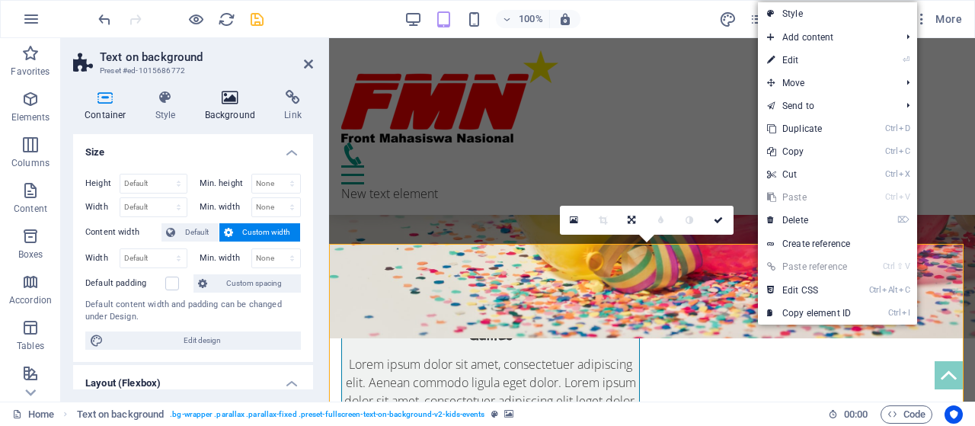
click at [230, 104] on icon at bounding box center [231, 97] width 74 height 15
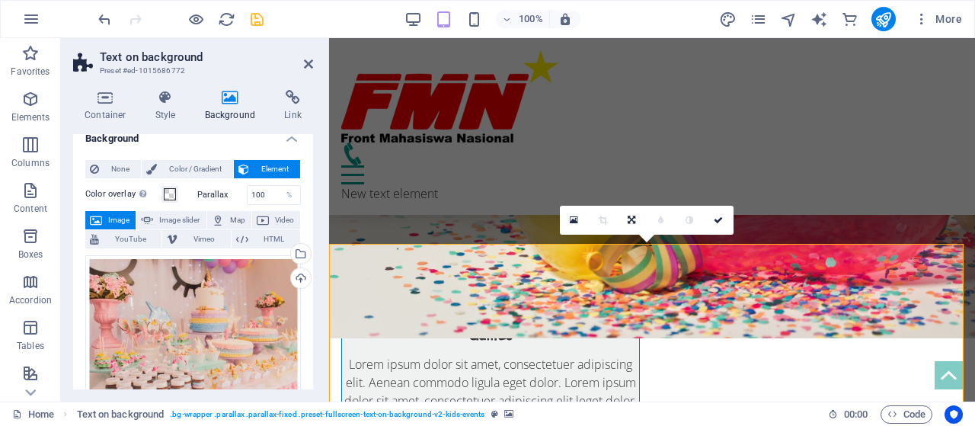
scroll to position [0, 0]
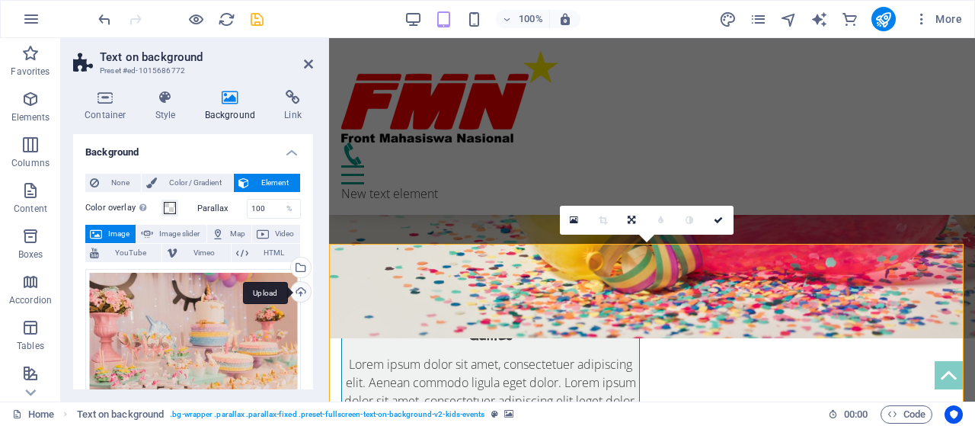
click at [299, 288] on div "Upload" at bounding box center [299, 293] width 23 height 23
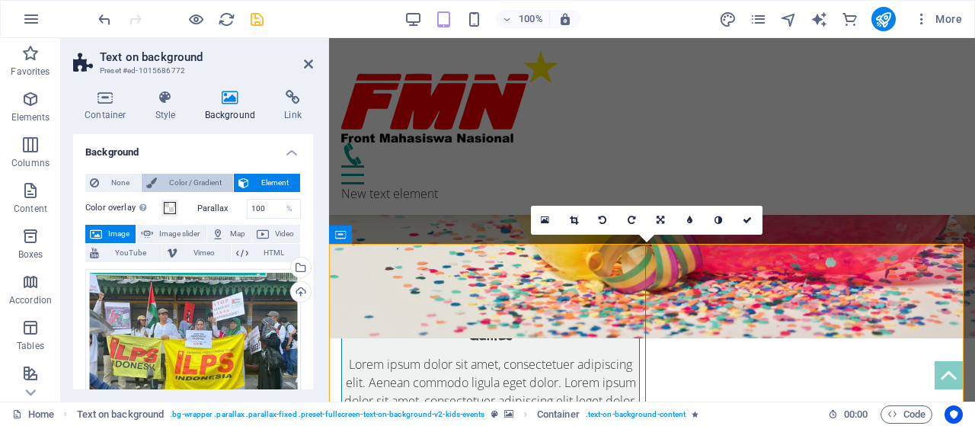
click at [174, 181] on span "Color / Gradient" at bounding box center [195, 183] width 67 height 18
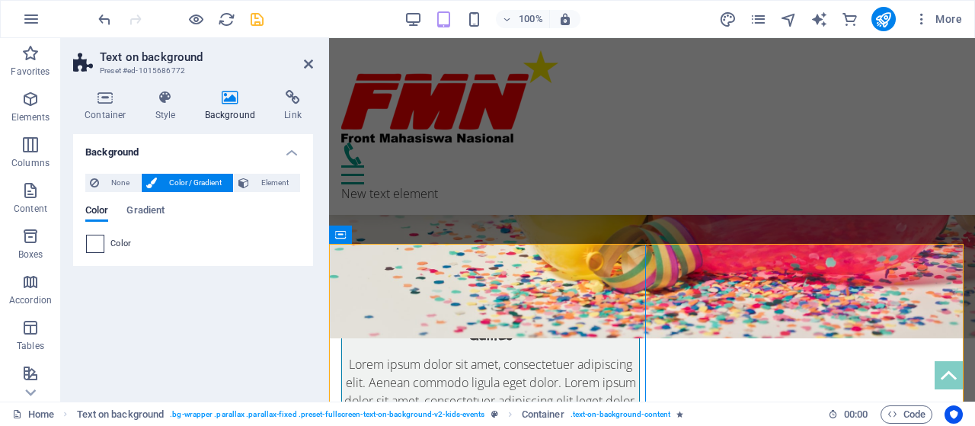
click at [98, 243] on span at bounding box center [95, 243] width 17 height 17
click at [141, 214] on span "Gradient" at bounding box center [145, 211] width 38 height 21
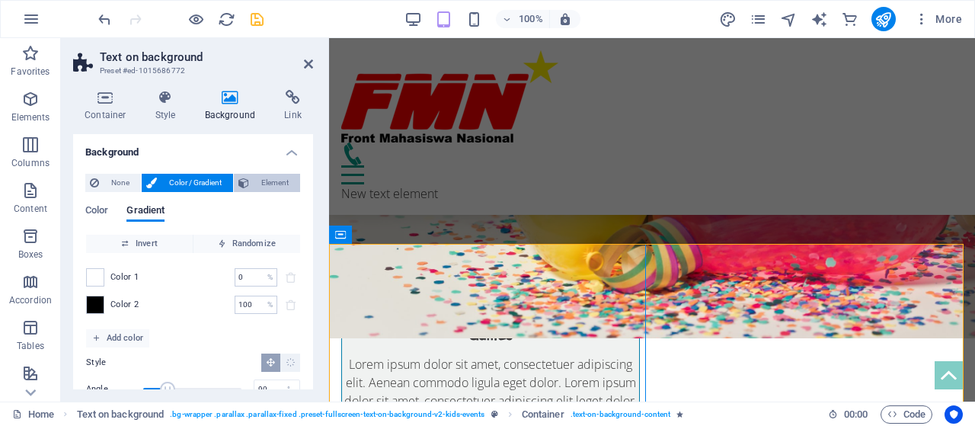
click at [267, 174] on span "Element" at bounding box center [275, 183] width 42 height 18
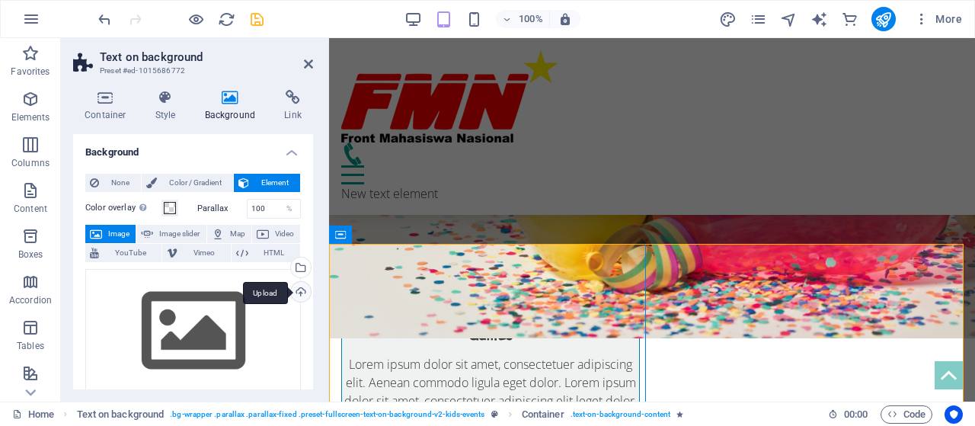
click at [299, 291] on div "Upload" at bounding box center [299, 293] width 23 height 23
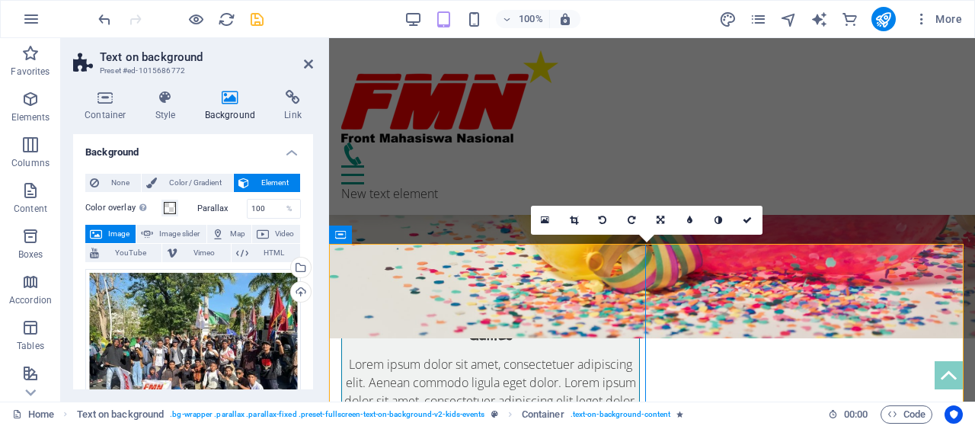
drag, startPoint x: 718, startPoint y: 291, endPoint x: 718, endPoint y: 338, distance: 47.2
click at [413, 298] on icon at bounding box center [409, 302] width 8 height 16
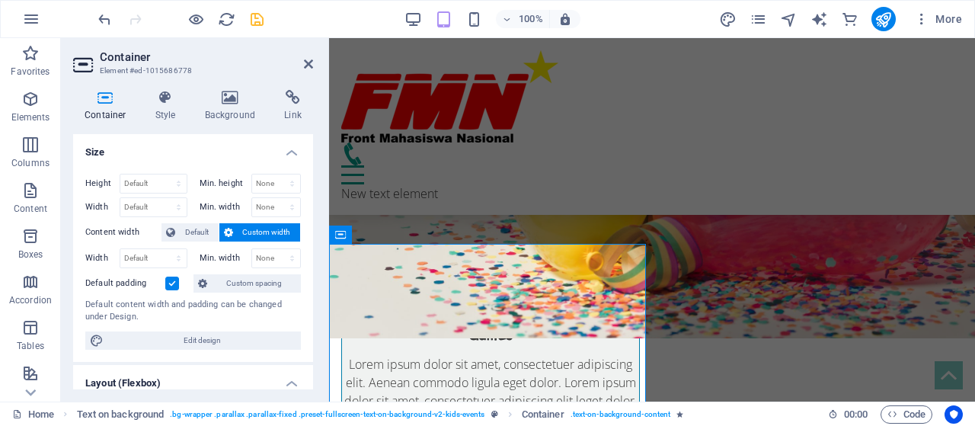
click at [168, 277] on label at bounding box center [172, 284] width 14 height 14
click at [0, 0] on input "Default padding" at bounding box center [0, 0] width 0 height 0
click at [168, 277] on label at bounding box center [172, 284] width 14 height 14
click at [0, 0] on input "Default padding" at bounding box center [0, 0] width 0 height 0
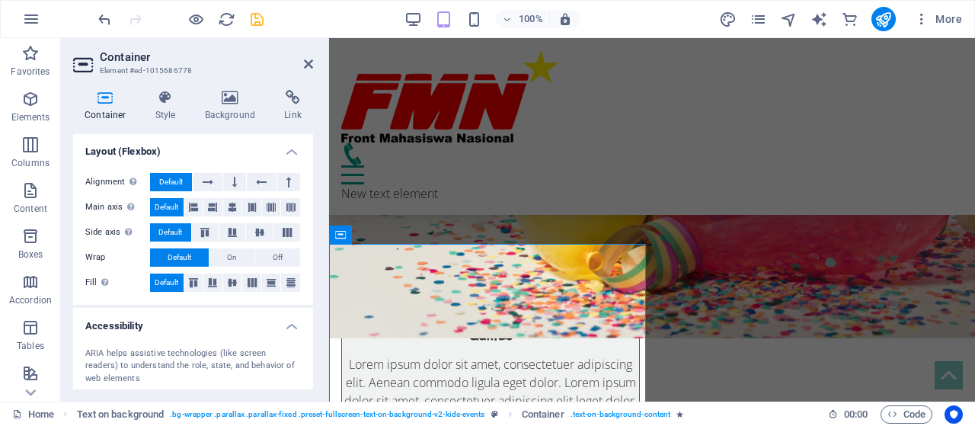
scroll to position [237, 0]
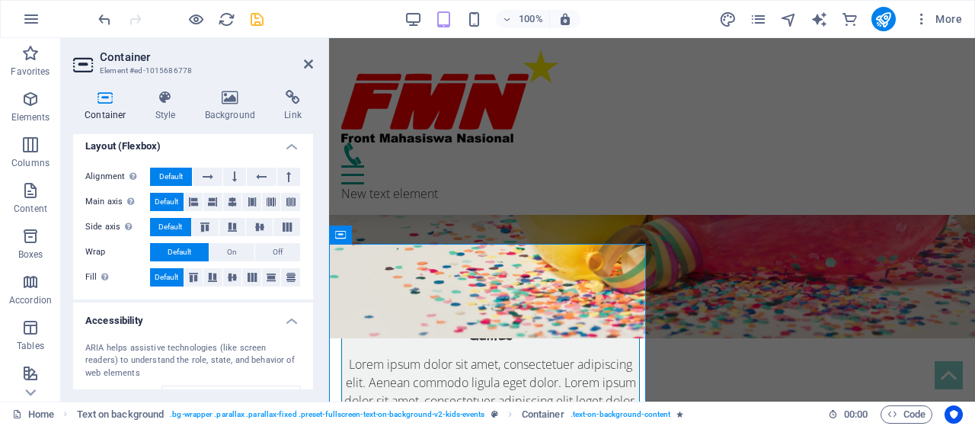
drag, startPoint x: 309, startPoint y: 248, endPoint x: 308, endPoint y: 302, distance: 54.9
click at [308, 302] on ul "Size Height Default px rem % vh vw Min. height None px rem % vh vw Width Defaul…" at bounding box center [193, 205] width 240 height 617
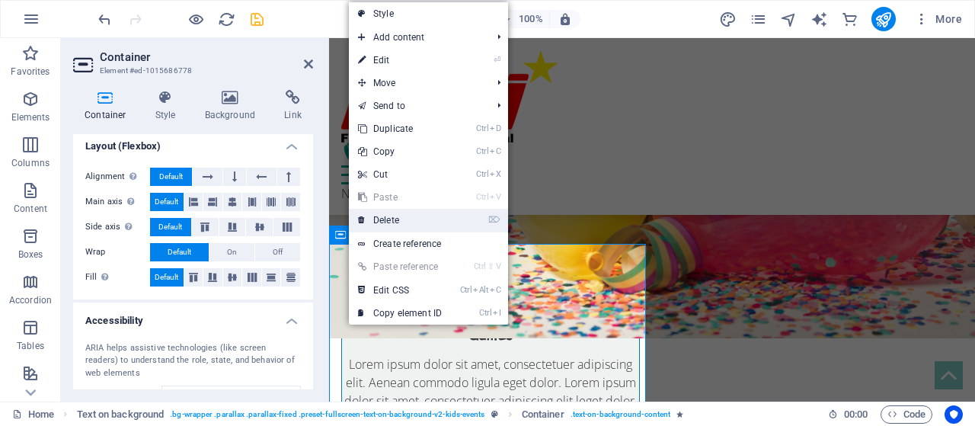
click at [388, 213] on link "⌦ Delete" at bounding box center [400, 220] width 102 height 23
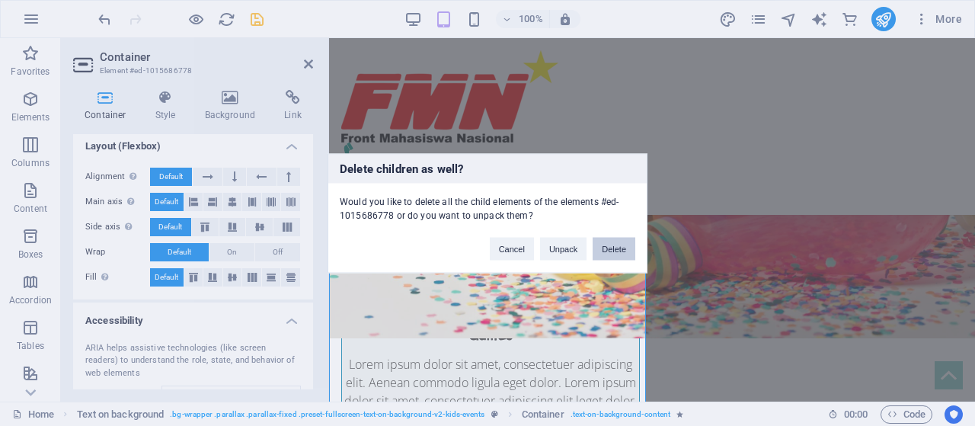
click at [612, 239] on button "Delete" at bounding box center [614, 248] width 43 height 23
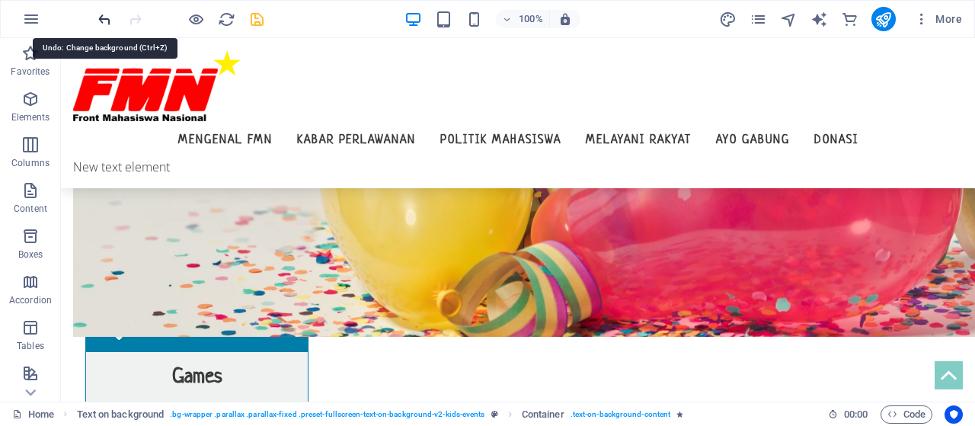
click at [105, 14] on icon "undo" at bounding box center [105, 20] width 18 height 18
click at [104, 14] on icon "undo" at bounding box center [105, 20] width 18 height 18
click at [108, 24] on icon "undo" at bounding box center [105, 20] width 18 height 18
click at [103, 18] on icon "undo" at bounding box center [105, 20] width 18 height 18
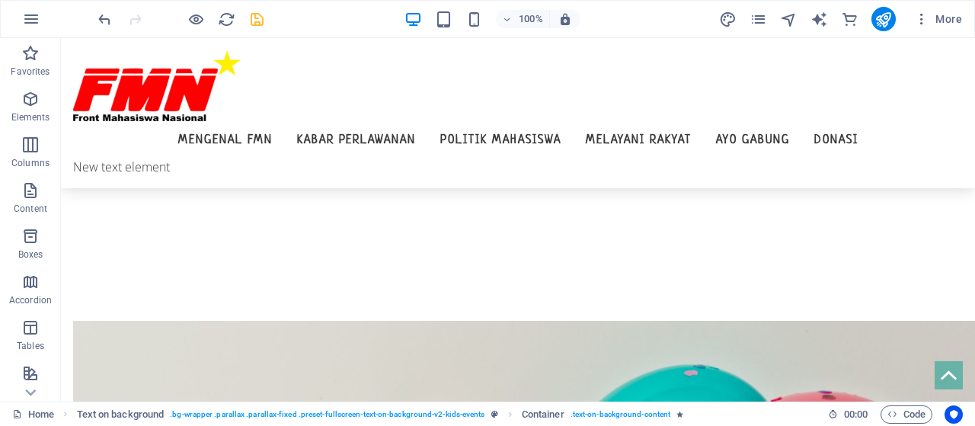
scroll to position [392, 0]
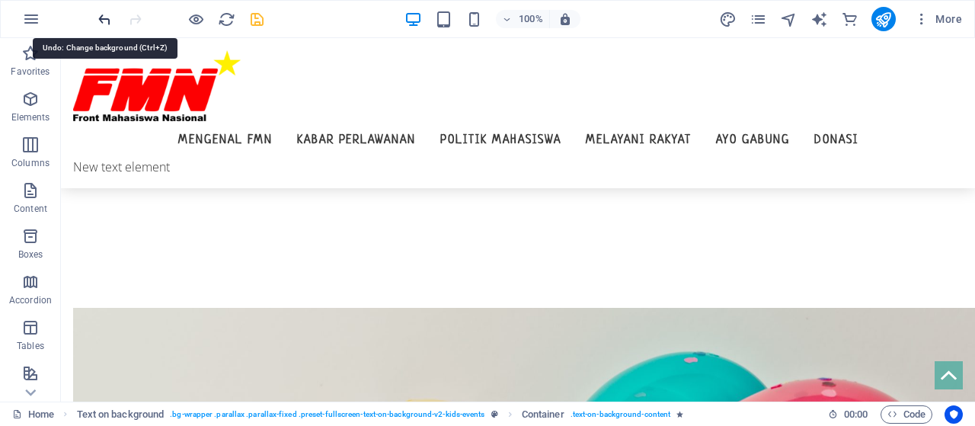
click at [104, 24] on icon "undo" at bounding box center [105, 20] width 18 height 18
click at [104, 19] on icon "undo" at bounding box center [105, 20] width 18 height 18
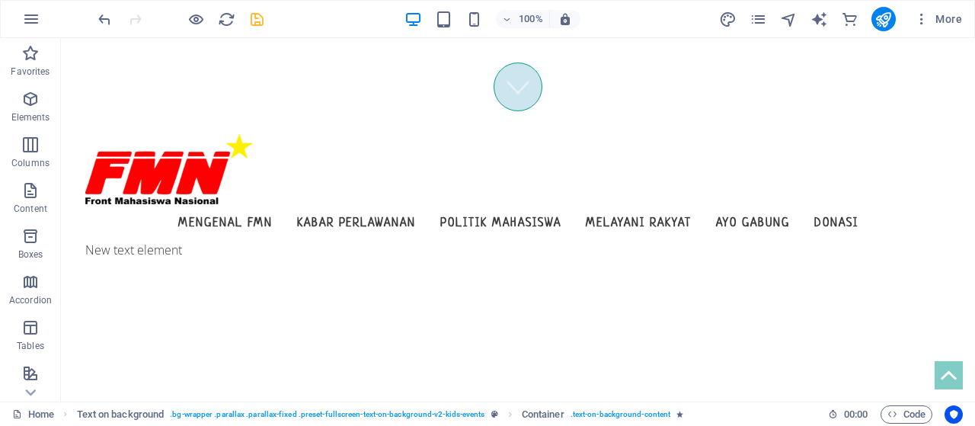
scroll to position [0, 0]
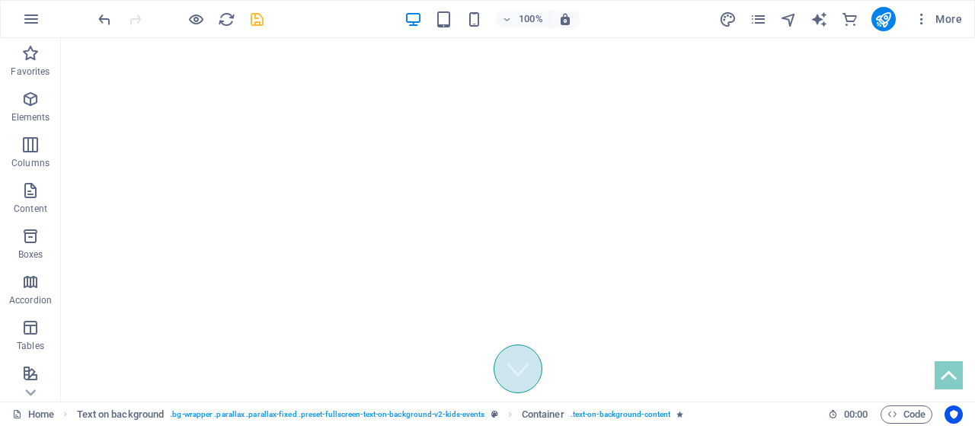
drag, startPoint x: 971, startPoint y: 92, endPoint x: 1015, endPoint y: 66, distance: 51.2
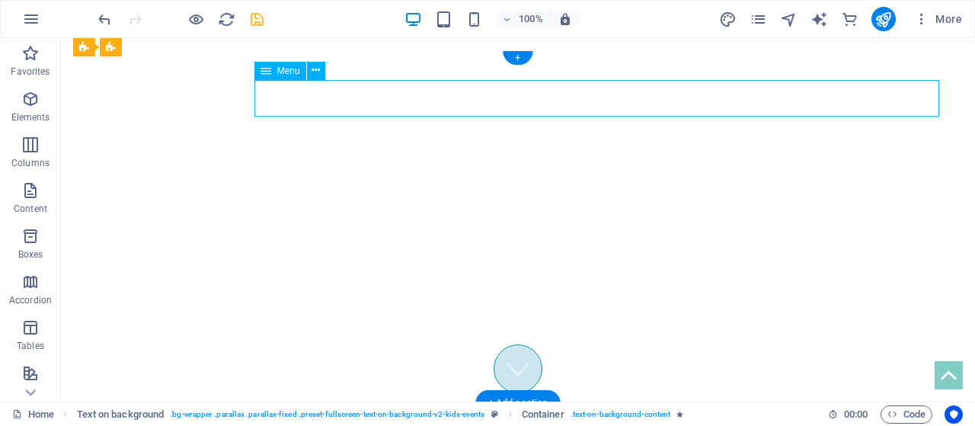
select select
select select "1"
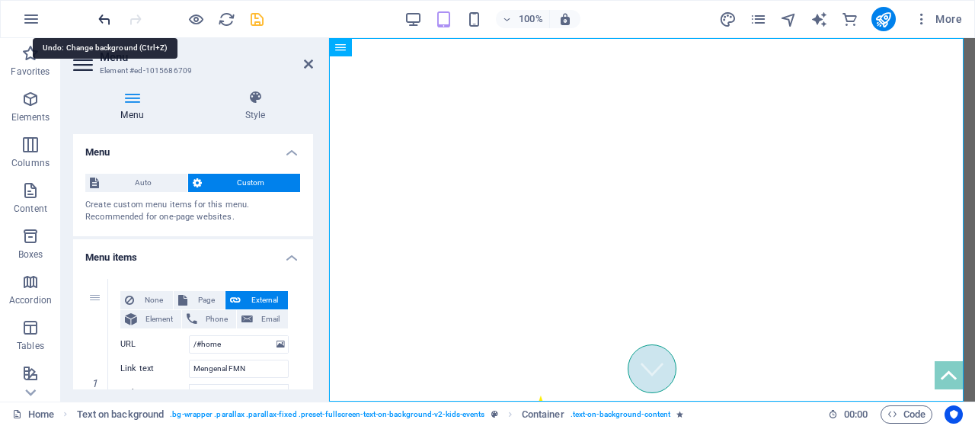
click at [101, 16] on icon "undo" at bounding box center [105, 20] width 18 height 18
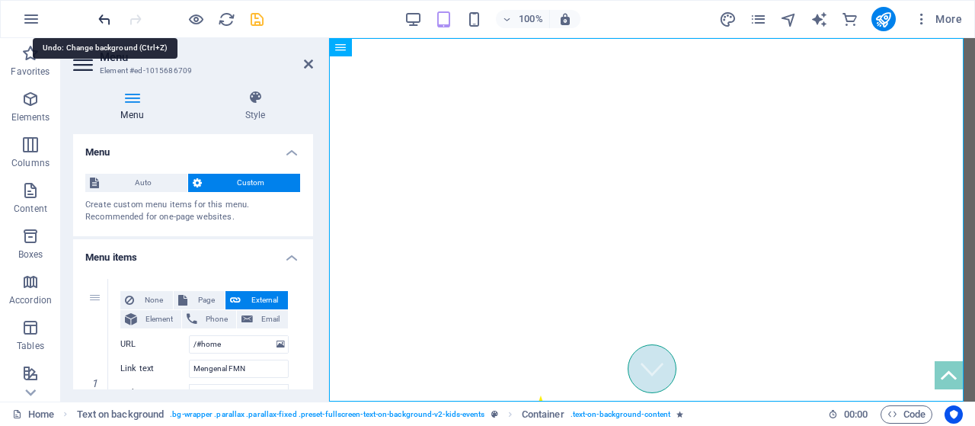
click at [101, 16] on icon "undo" at bounding box center [105, 20] width 18 height 18
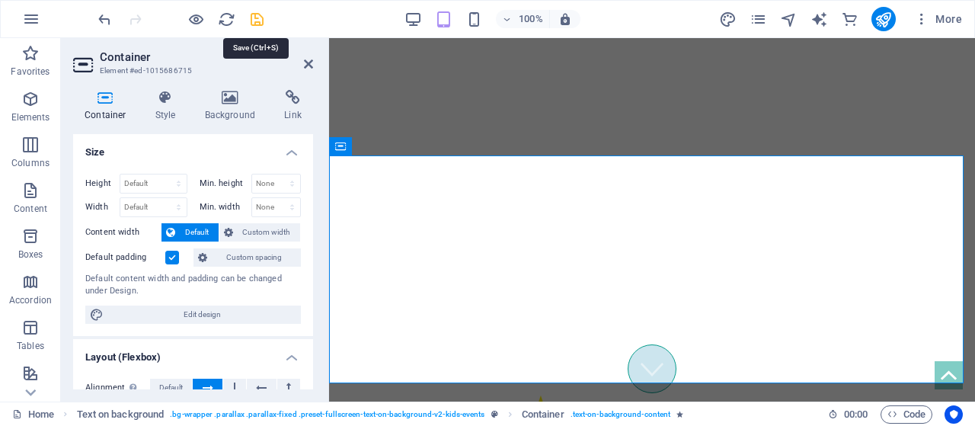
click at [254, 11] on icon "save" at bounding box center [257, 20] width 18 height 18
click at [309, 66] on icon at bounding box center [308, 64] width 9 height 12
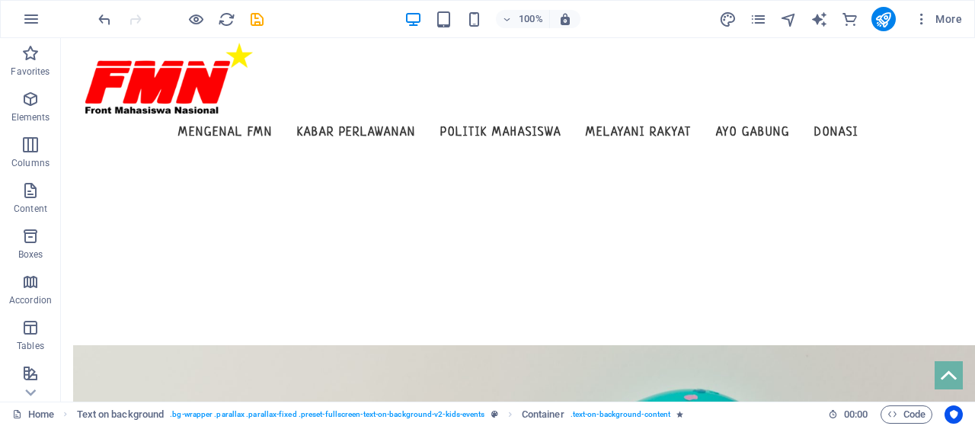
scroll to position [55, 0]
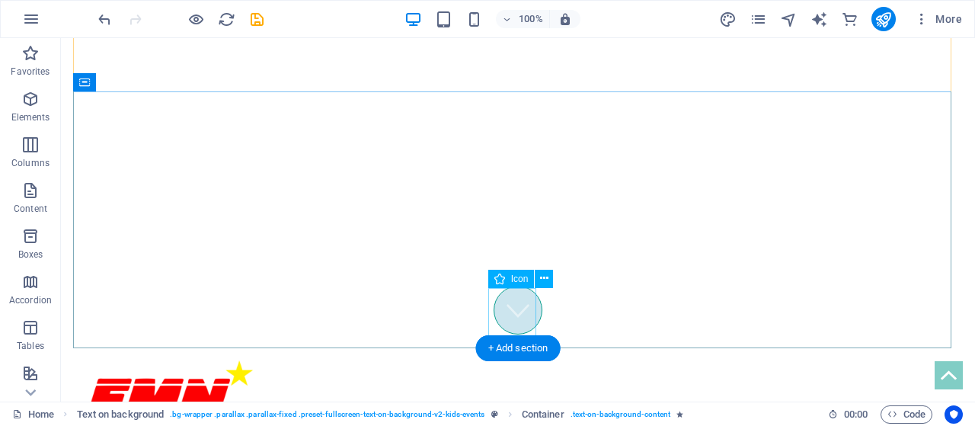
click at [516, 312] on figure at bounding box center [518, 310] width 49 height 49
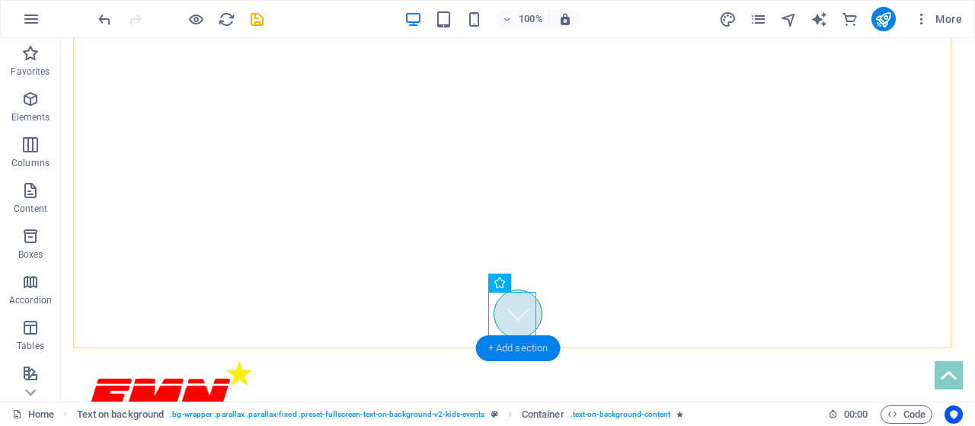
click at [512, 350] on div "+ Add section" at bounding box center [518, 348] width 85 height 26
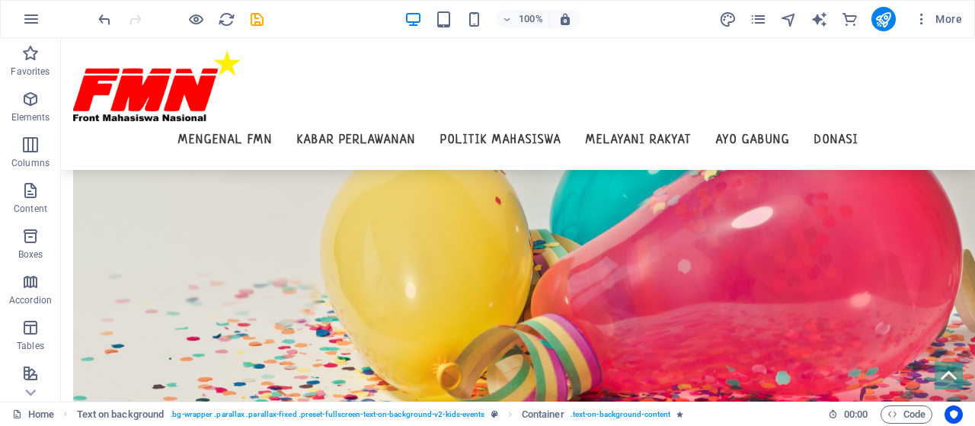
scroll to position [318, 0]
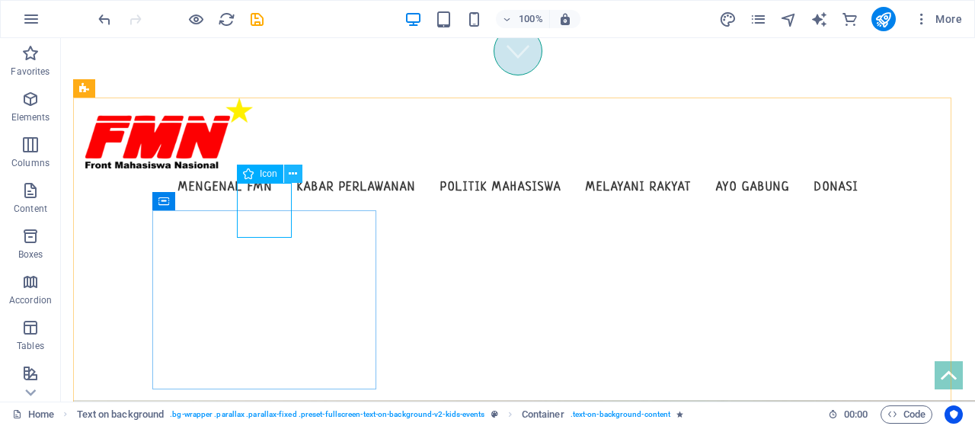
click at [293, 175] on icon at bounding box center [293, 174] width 8 height 16
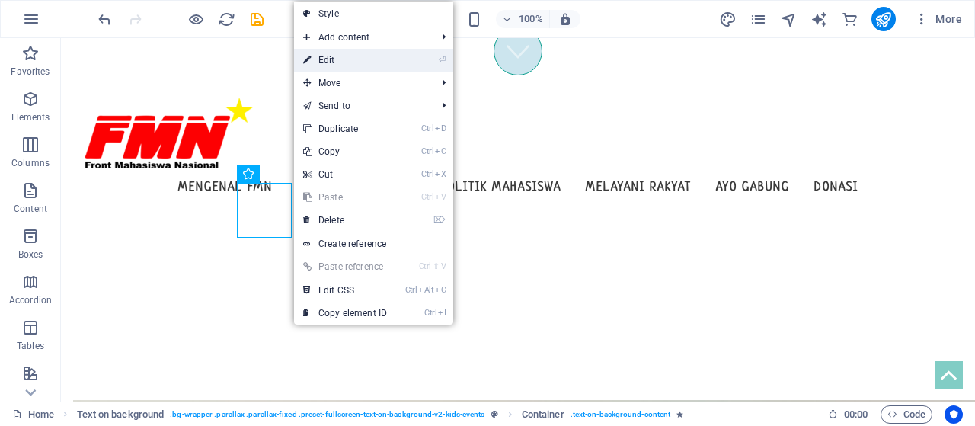
click at [357, 56] on link "⏎ Edit" at bounding box center [345, 60] width 102 height 23
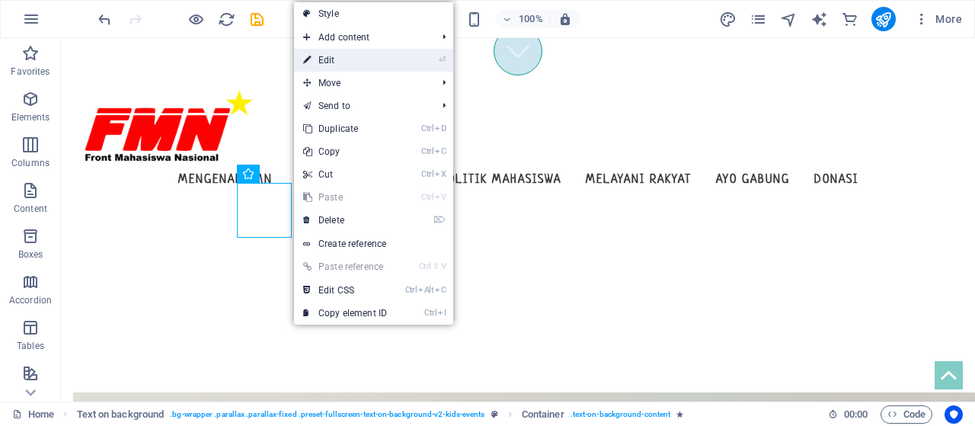
select select "xMidYMid"
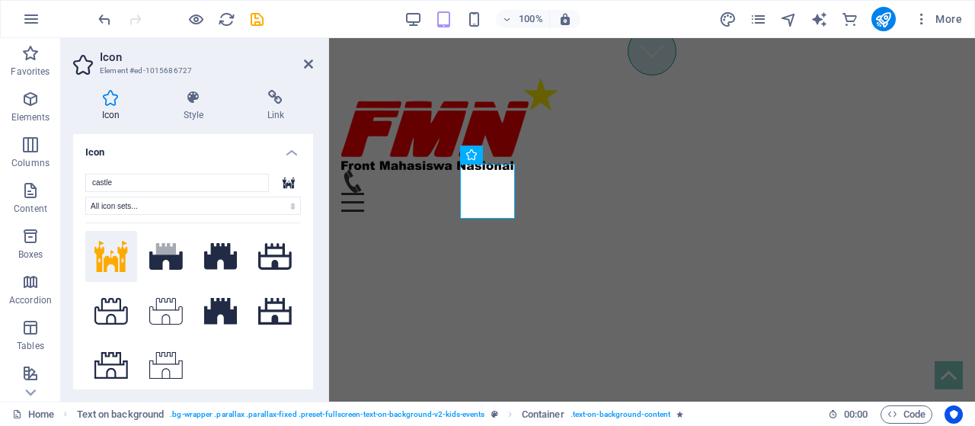
click at [286, 185] on icon at bounding box center [289, 182] width 12 height 11
click at [244, 186] on input "castle" at bounding box center [177, 183] width 184 height 18
type input "c"
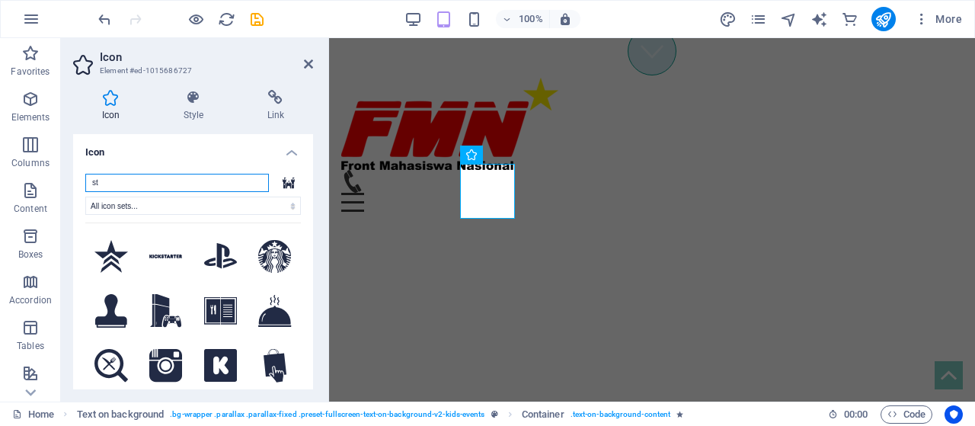
type input "s"
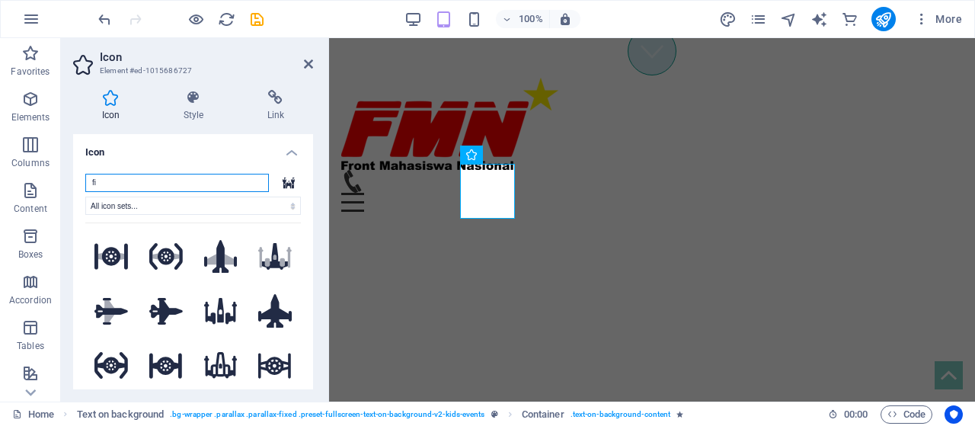
type input "f"
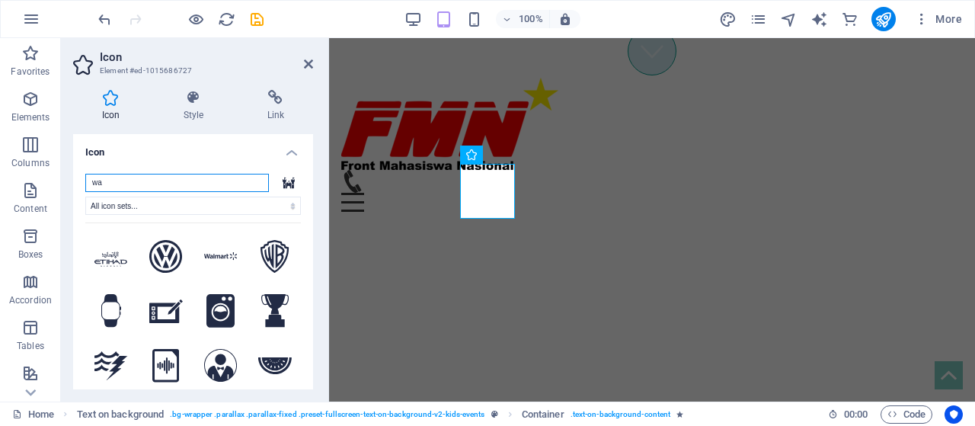
type input "w"
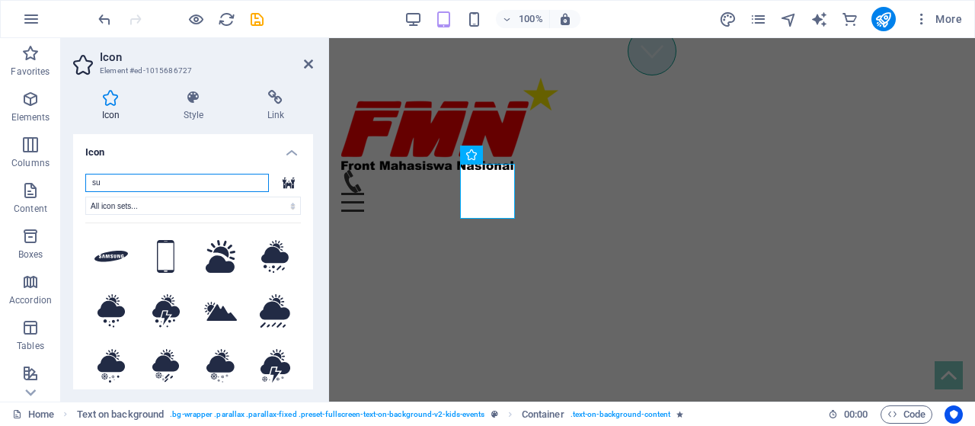
type input "s"
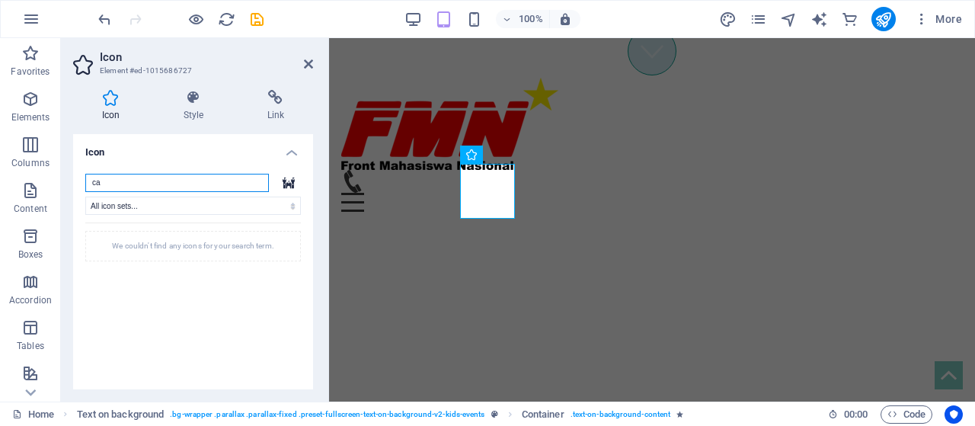
type input "c"
type input "w"
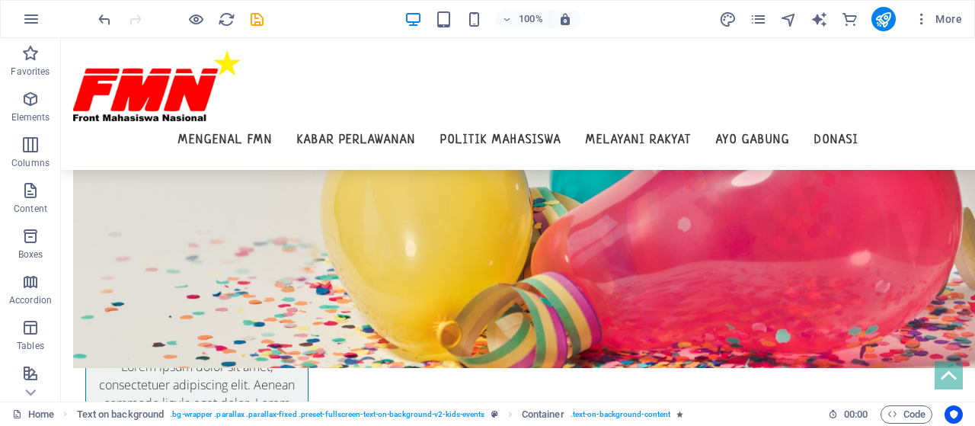
scroll to position [360, 0]
